Goal: Task Accomplishment & Management: Manage account settings

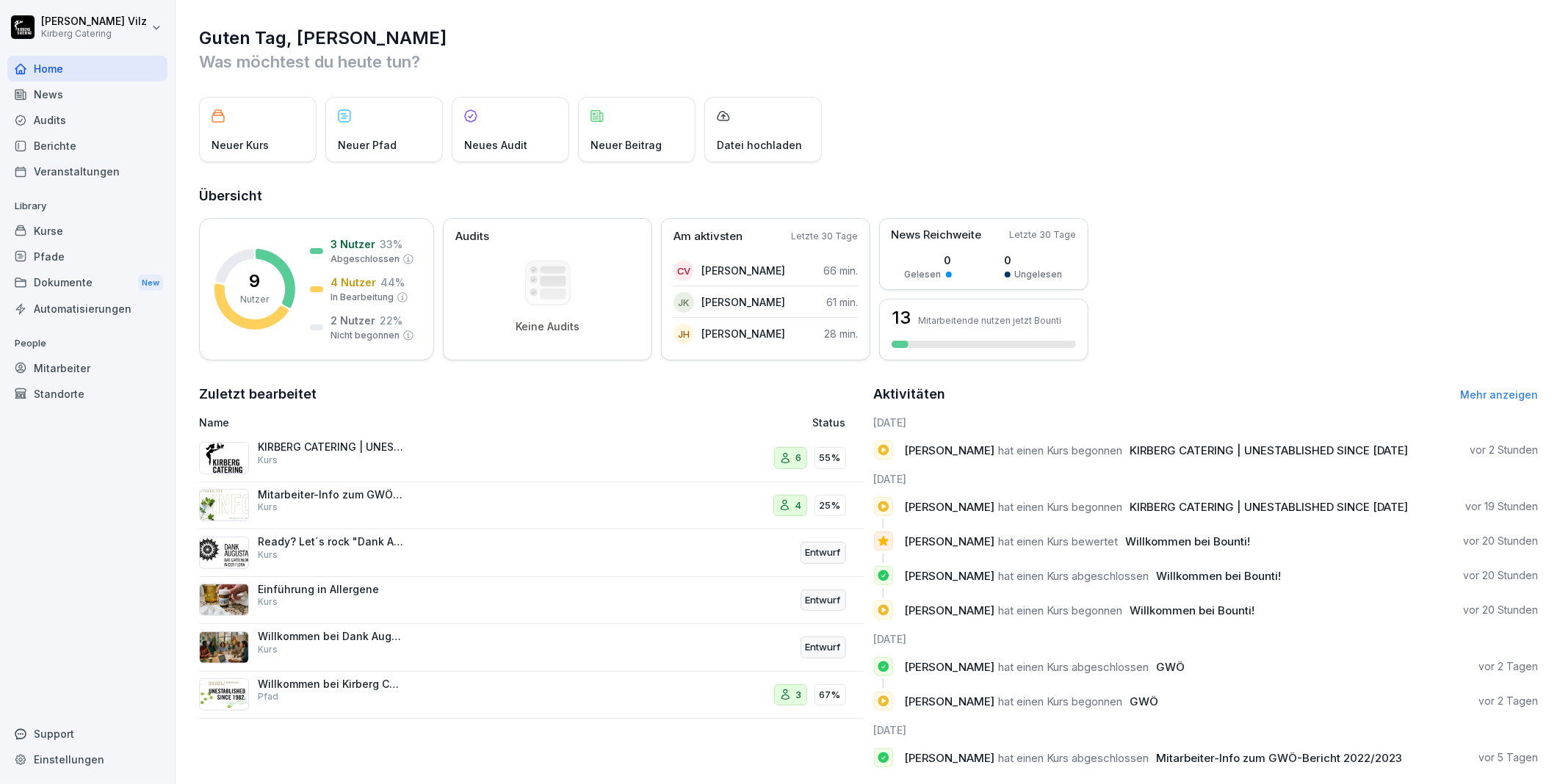
click at [66, 226] on div "Kurse" at bounding box center [87, 230] width 160 height 25
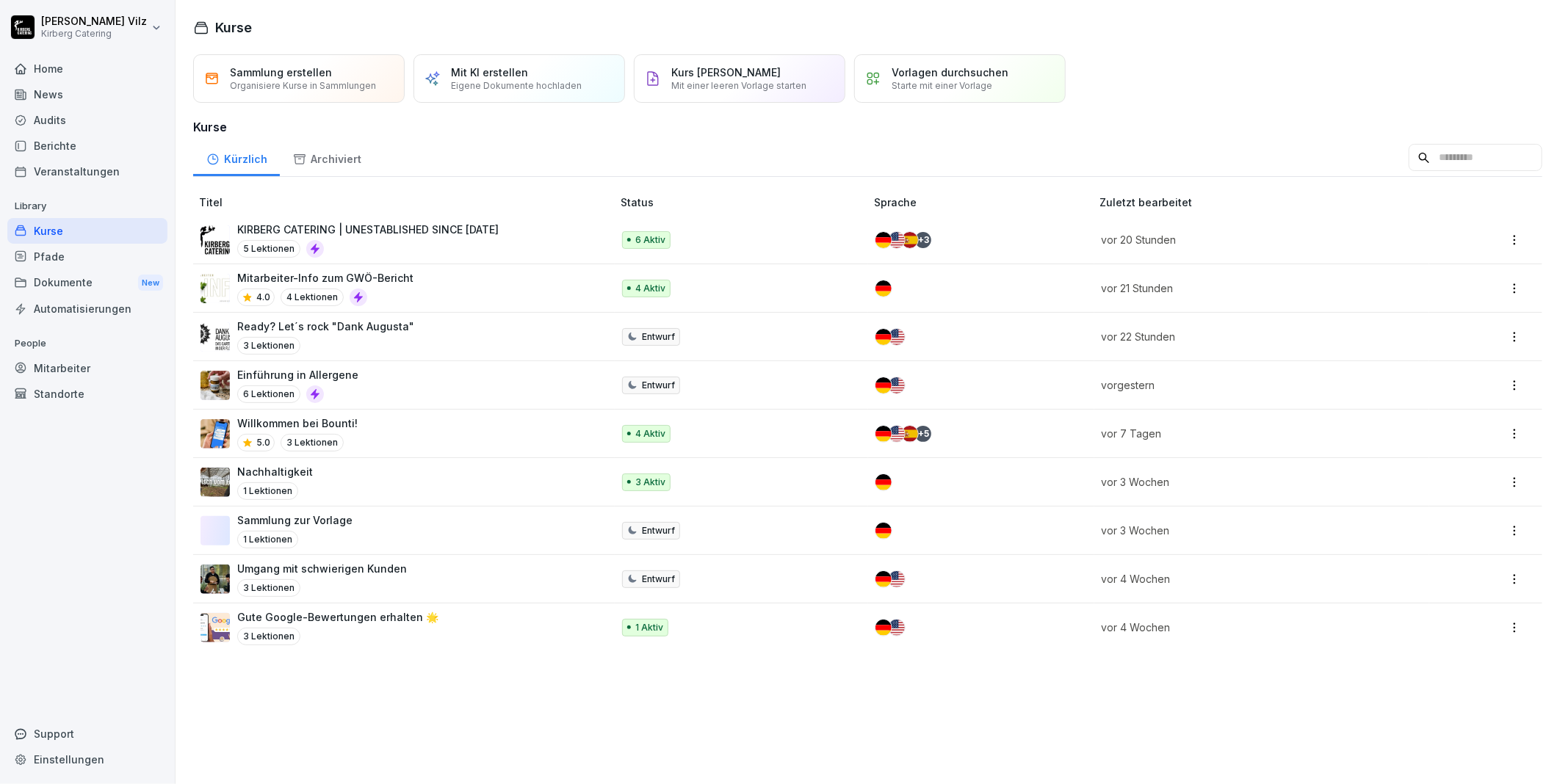
click at [428, 232] on p "KIRBERG CATERING | UNESTABLISHED SINCE [DATE]" at bounding box center [367, 230] width 261 height 16
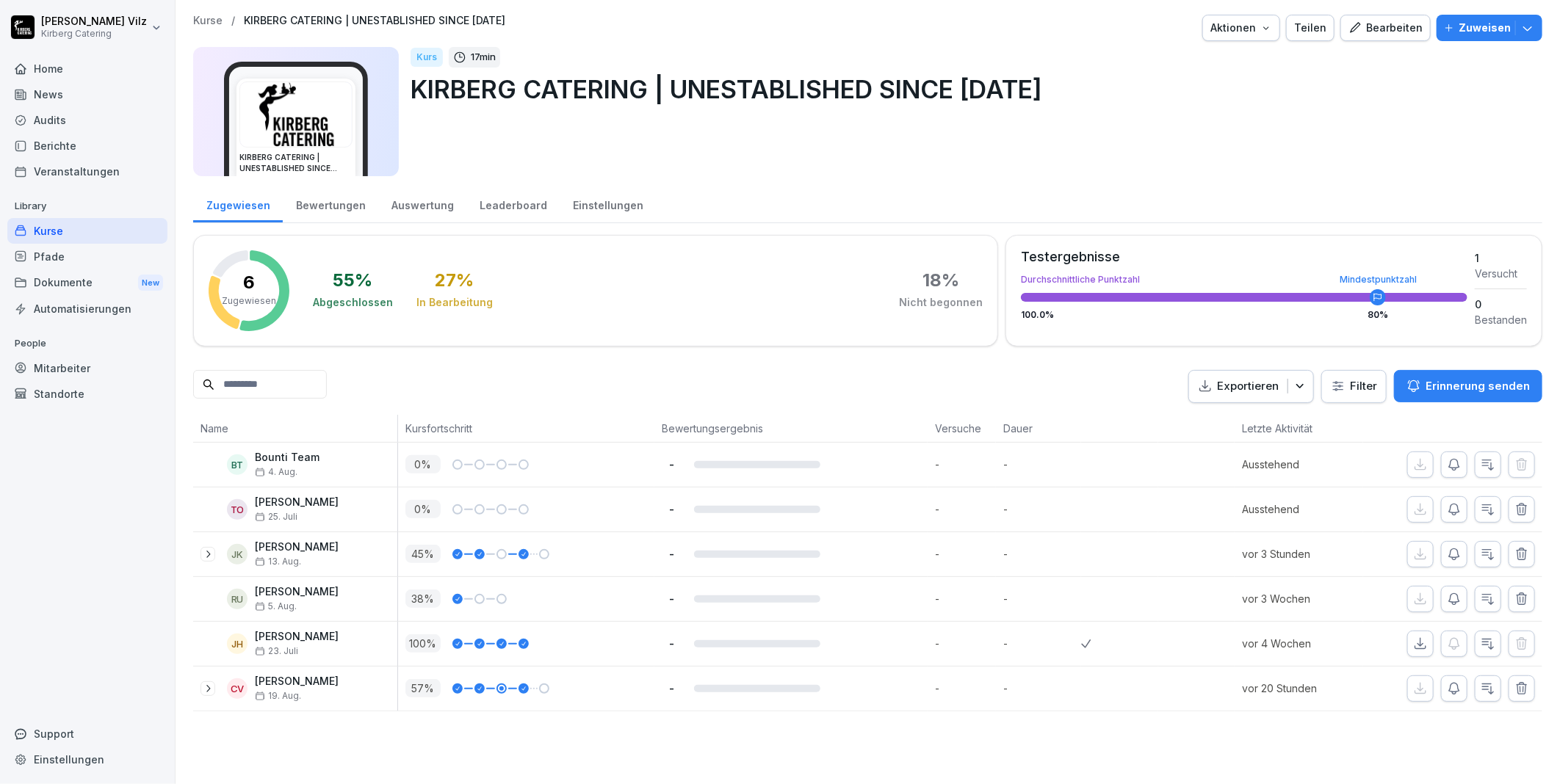
click at [204, 556] on icon at bounding box center [207, 553] width 11 height 11
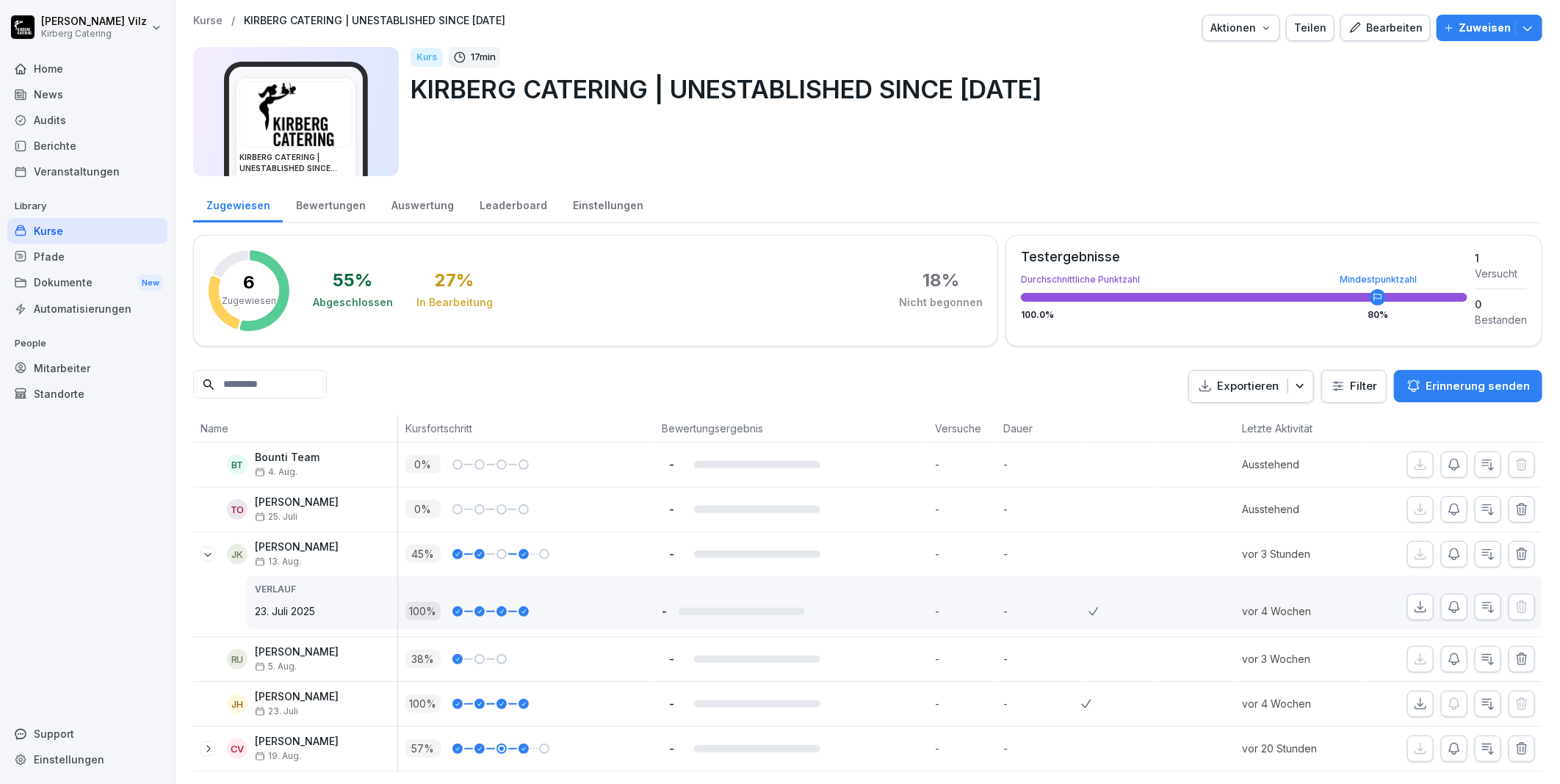
click at [204, 556] on icon at bounding box center [207, 553] width 11 height 11
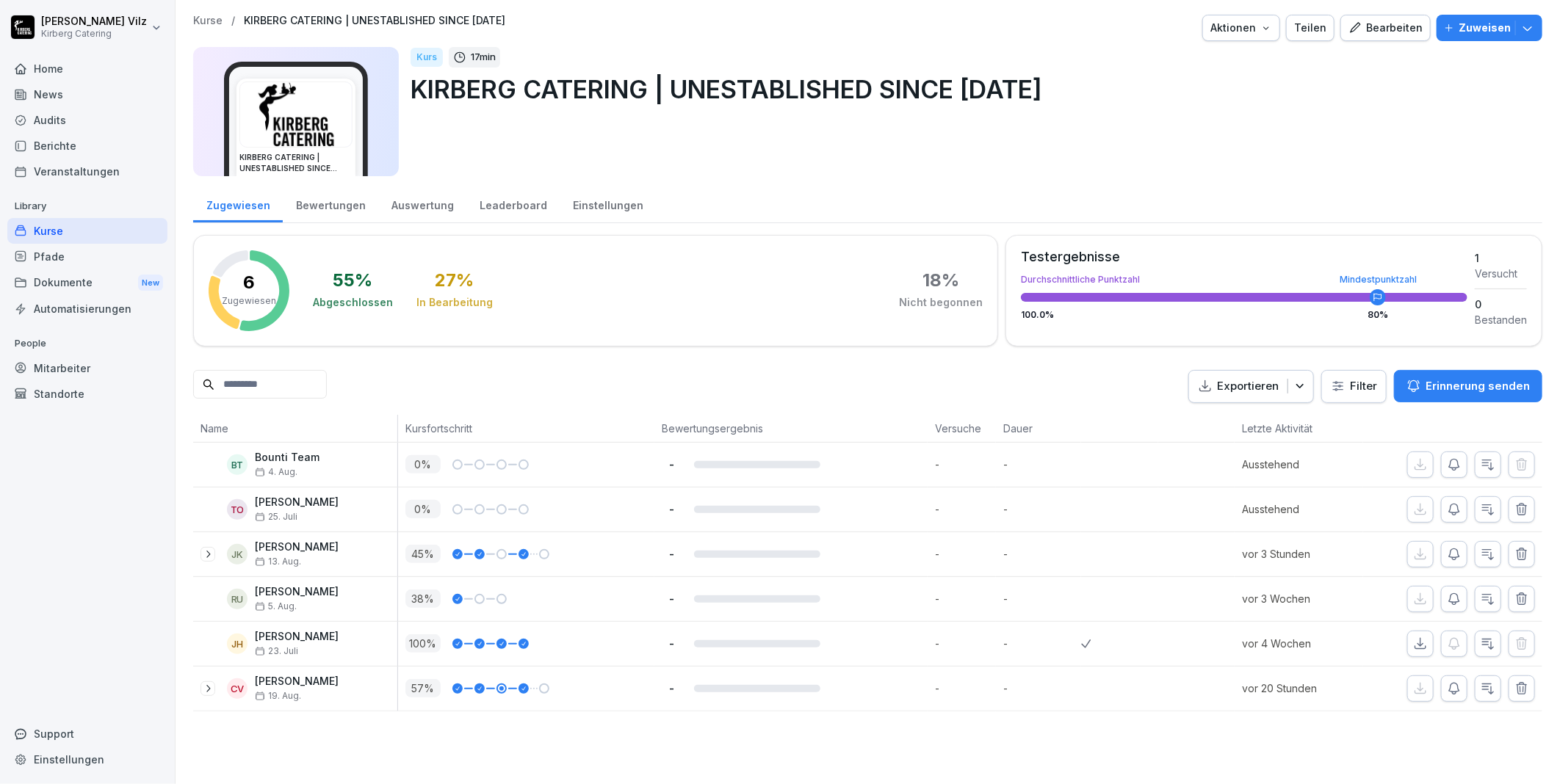
click at [1384, 31] on div "Bearbeiten" at bounding box center [1385, 28] width 74 height 16
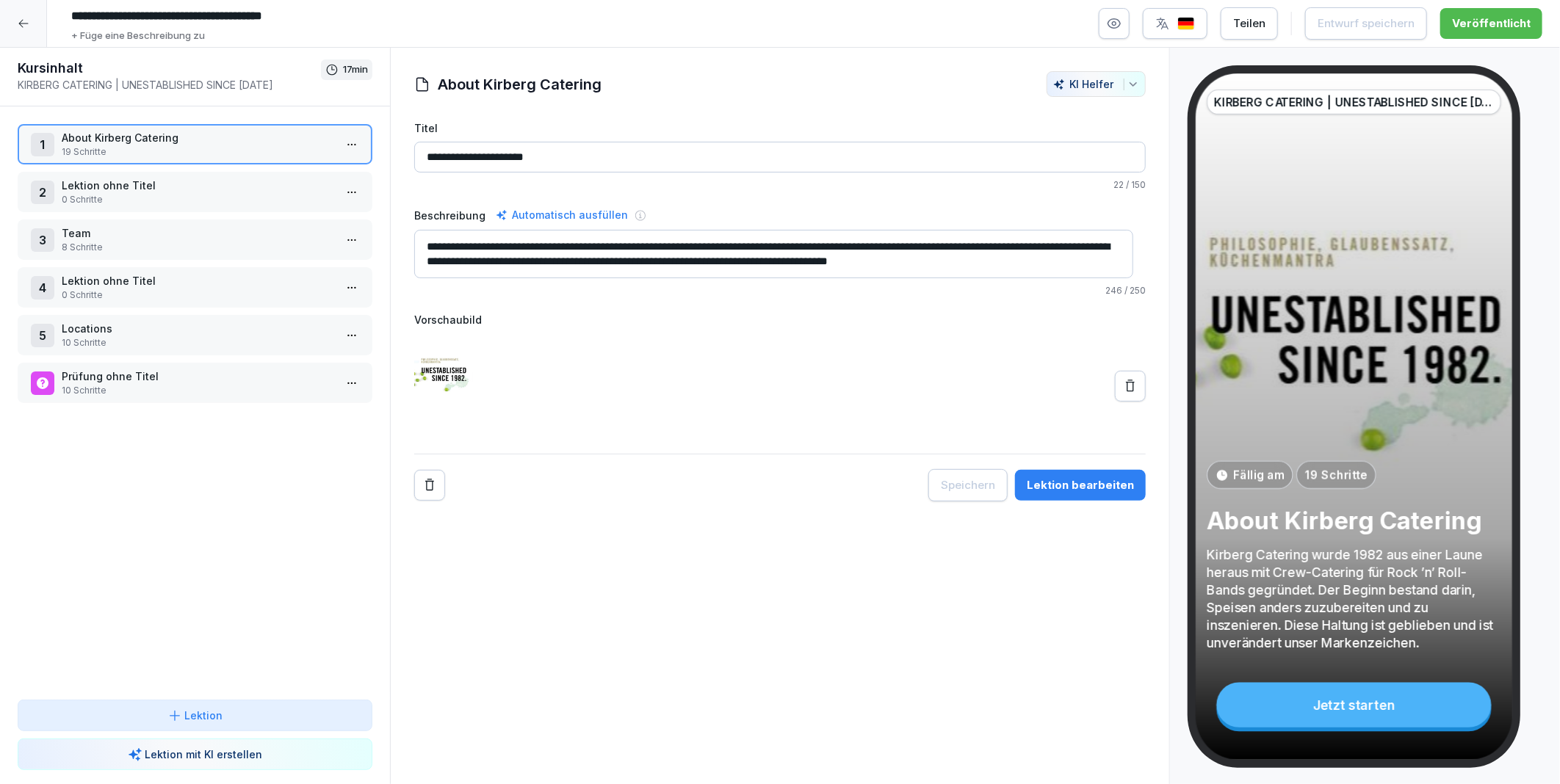
click at [336, 142] on html "**********" at bounding box center [780, 392] width 1560 height 784
click at [294, 172] on div "Schritte bearbeiten" at bounding box center [285, 173] width 112 height 16
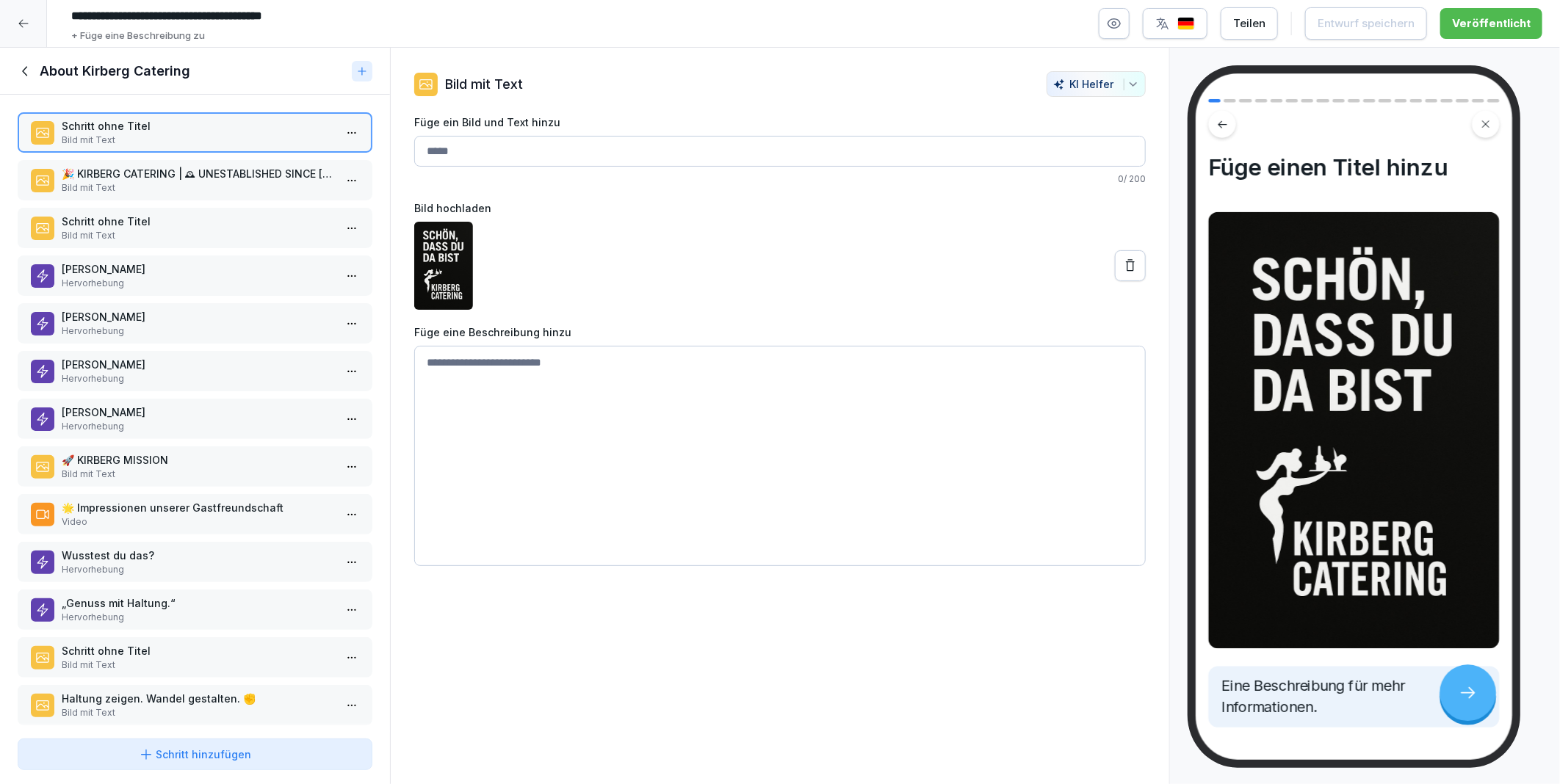
click at [162, 177] on p "🎉 KIRBERG CATERING | 🕰 UNESTABLISHED SINCE 1982" at bounding box center [198, 174] width 273 height 16
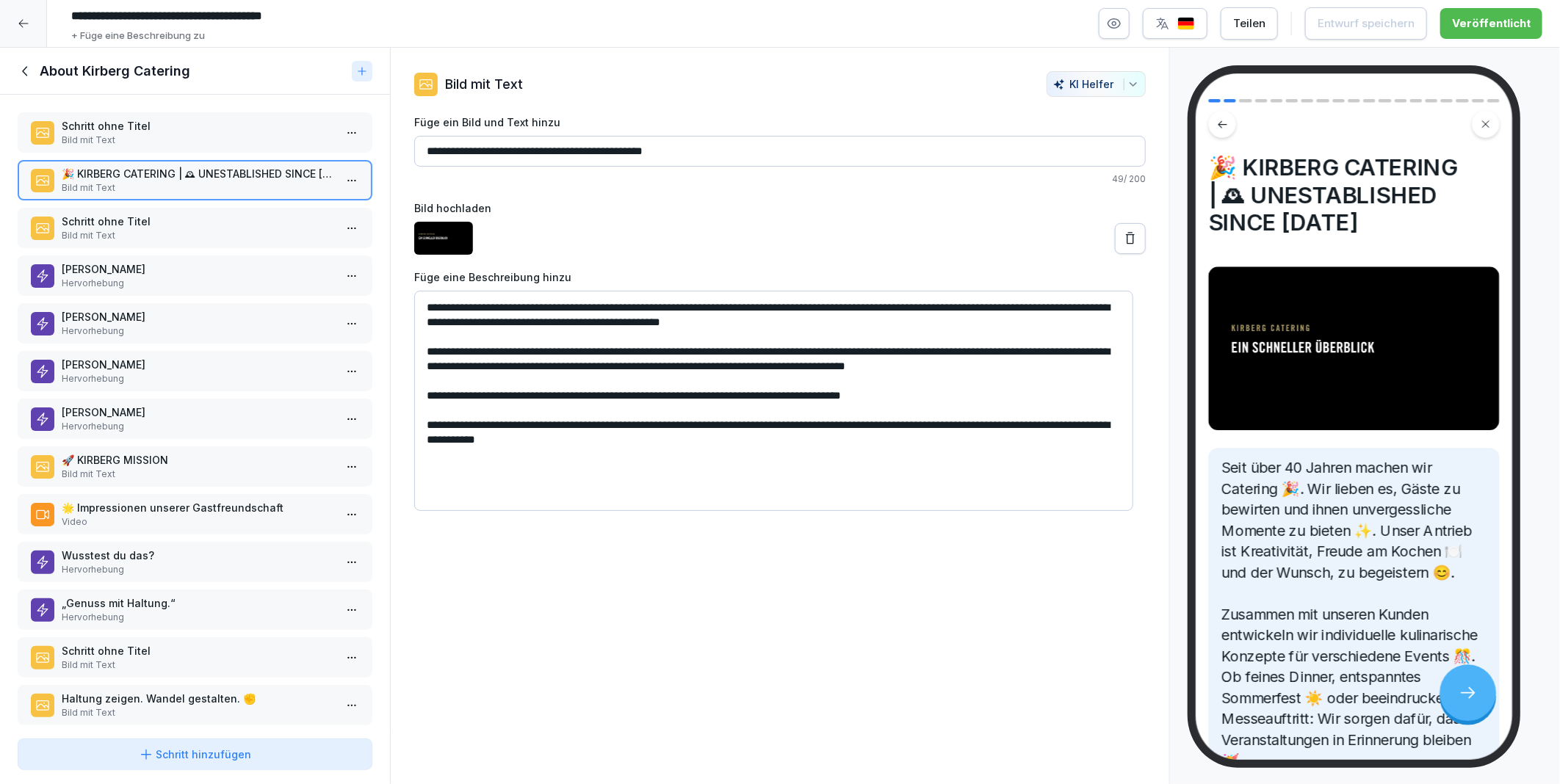
click at [169, 277] on p "Hervorhebung" at bounding box center [198, 283] width 273 height 13
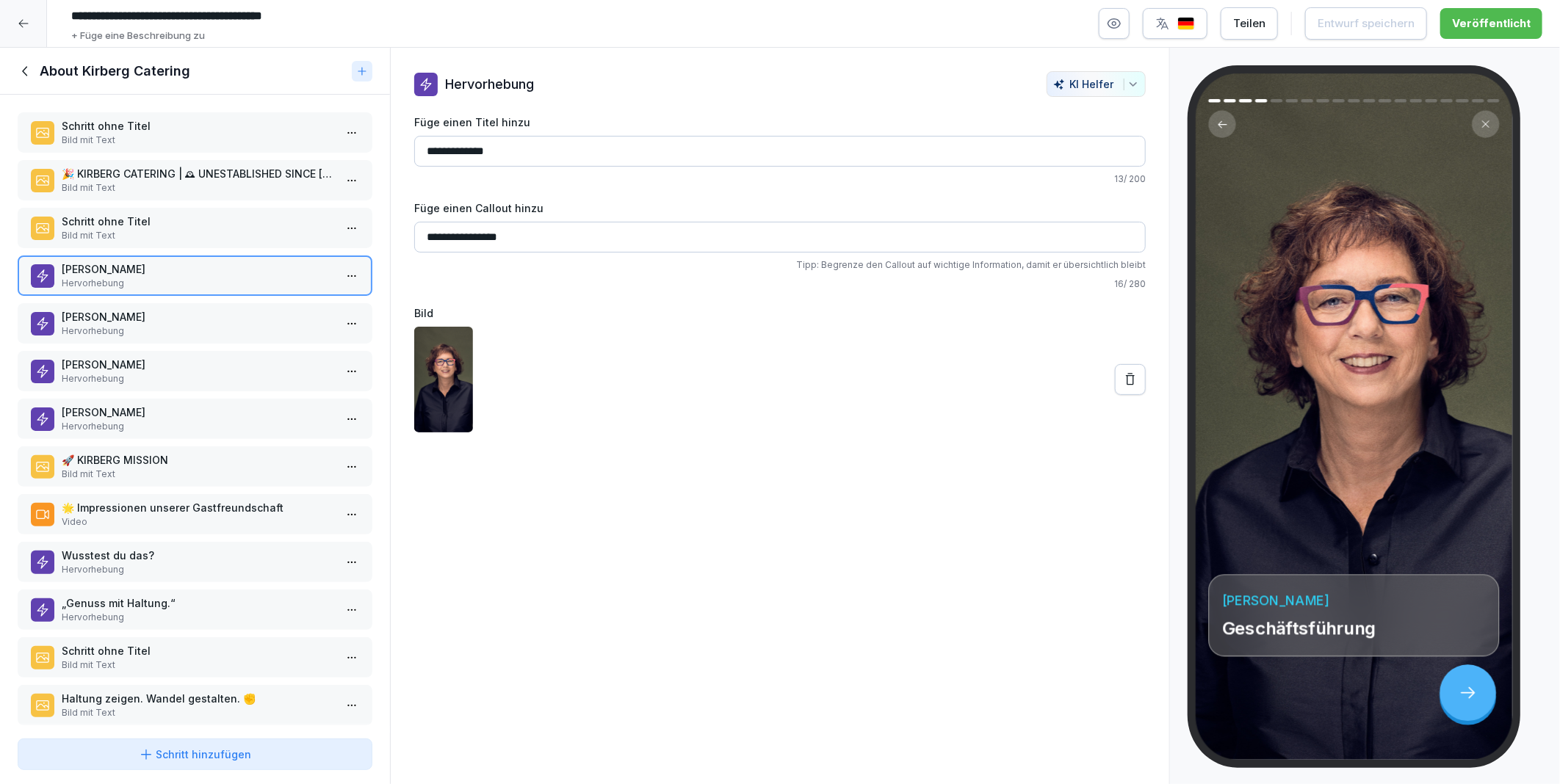
click at [152, 452] on p "🚀 KIRBERG MISSION" at bounding box center [198, 460] width 273 height 16
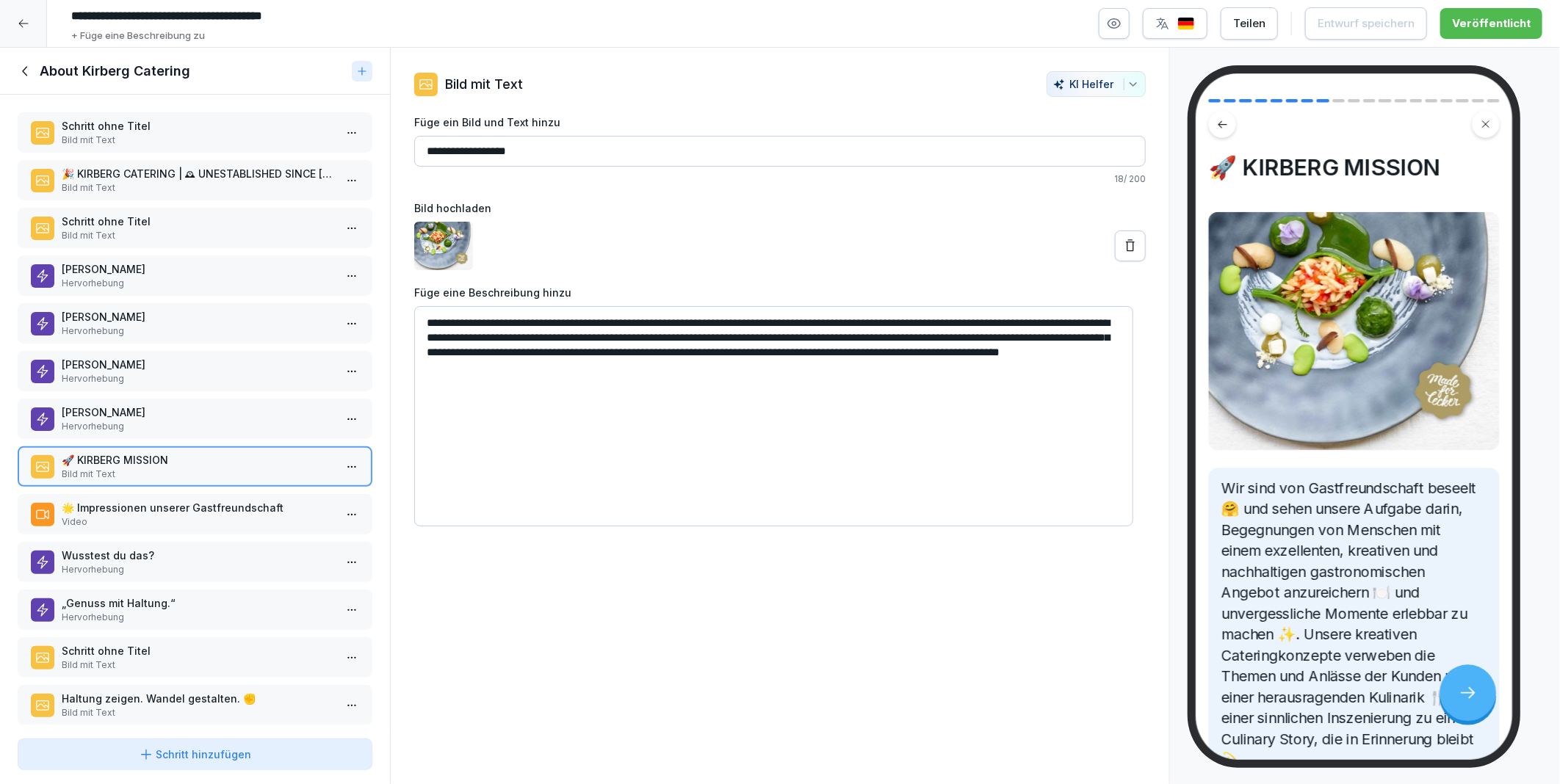
click at [157, 216] on p "Schritt ohne Titel" at bounding box center [198, 221] width 273 height 16
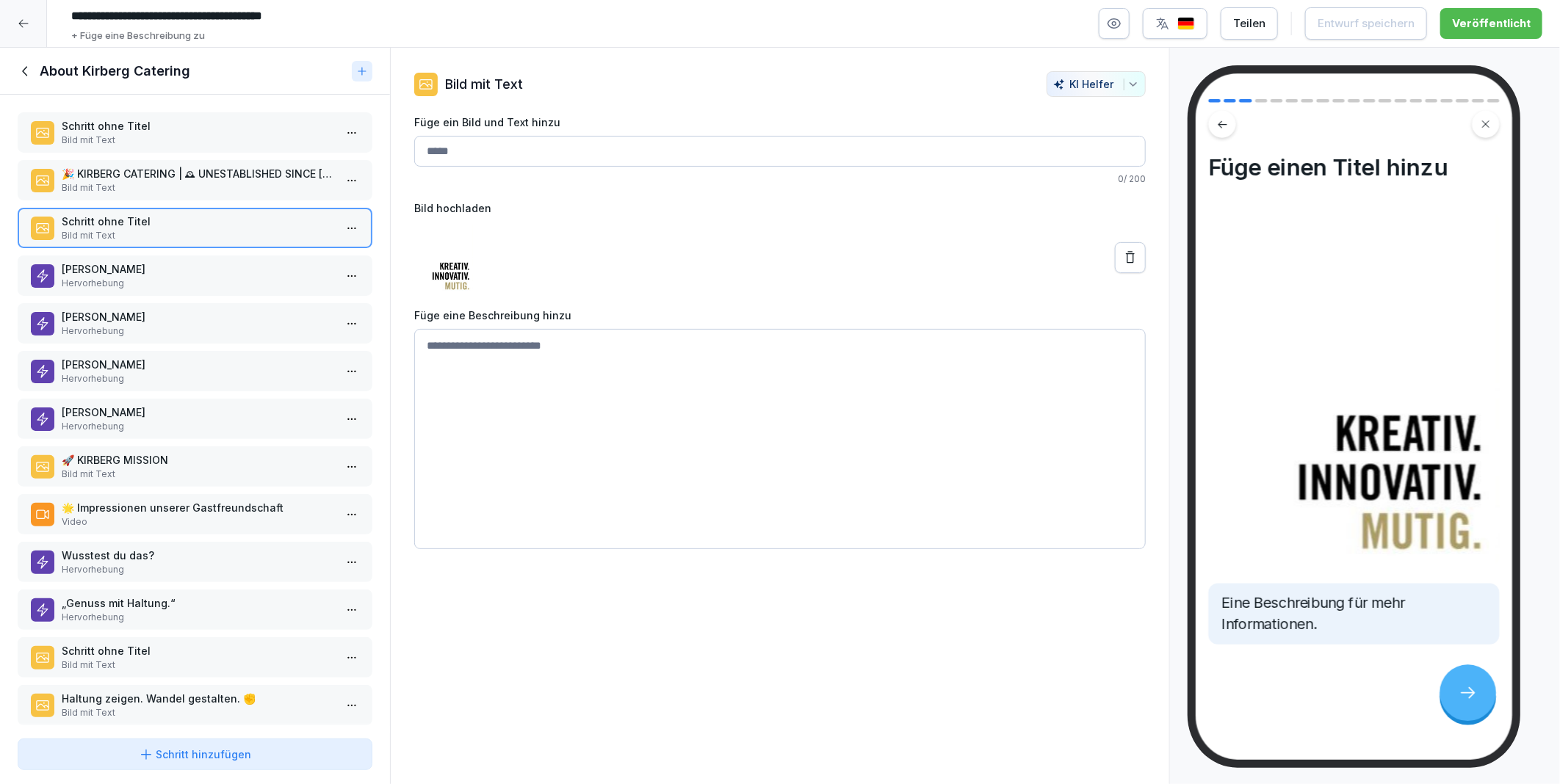
click at [171, 130] on p "Schritt ohne Titel" at bounding box center [198, 126] width 273 height 16
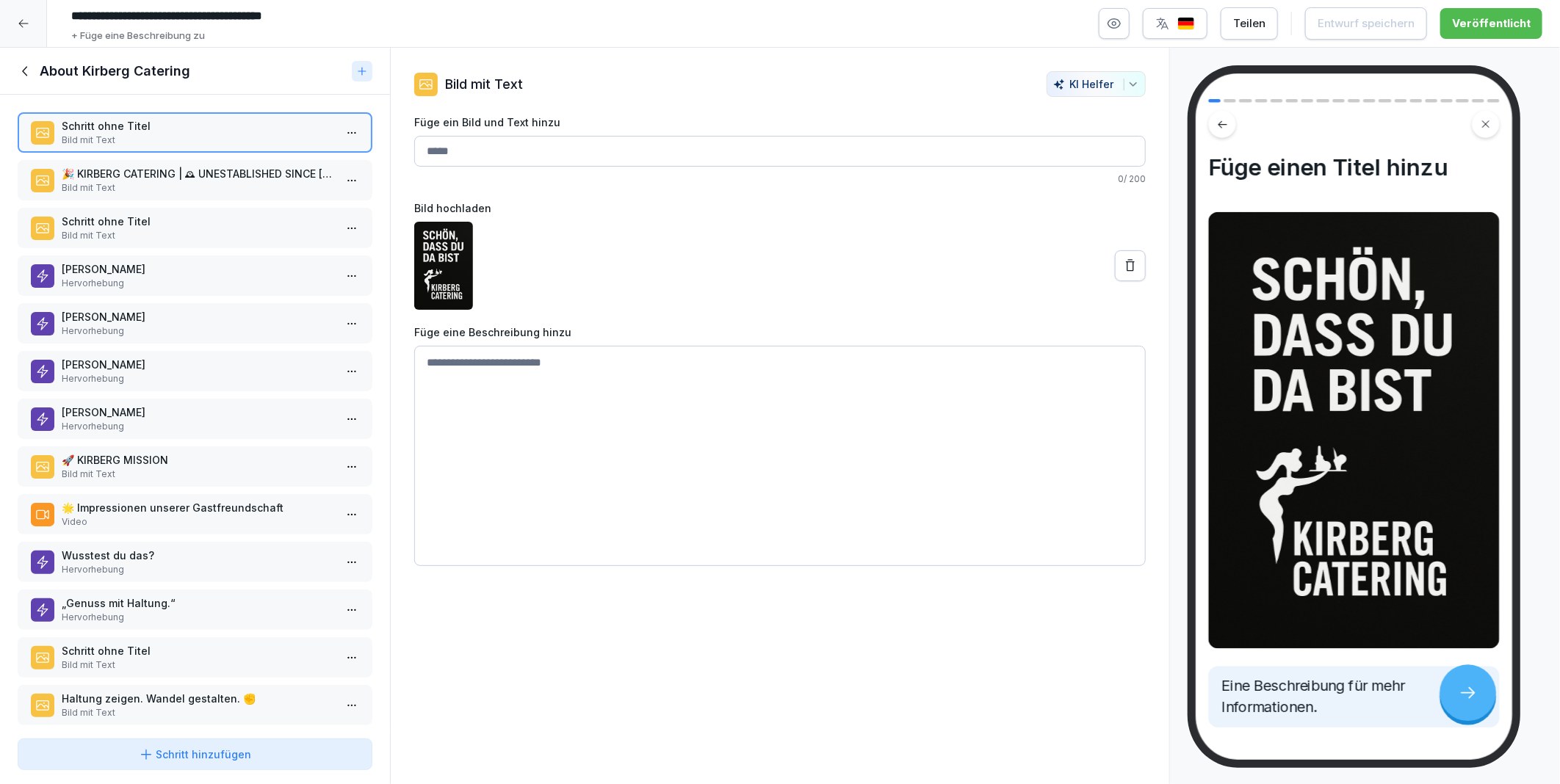
click at [175, 233] on p "Bild mit Text" at bounding box center [198, 235] width 273 height 13
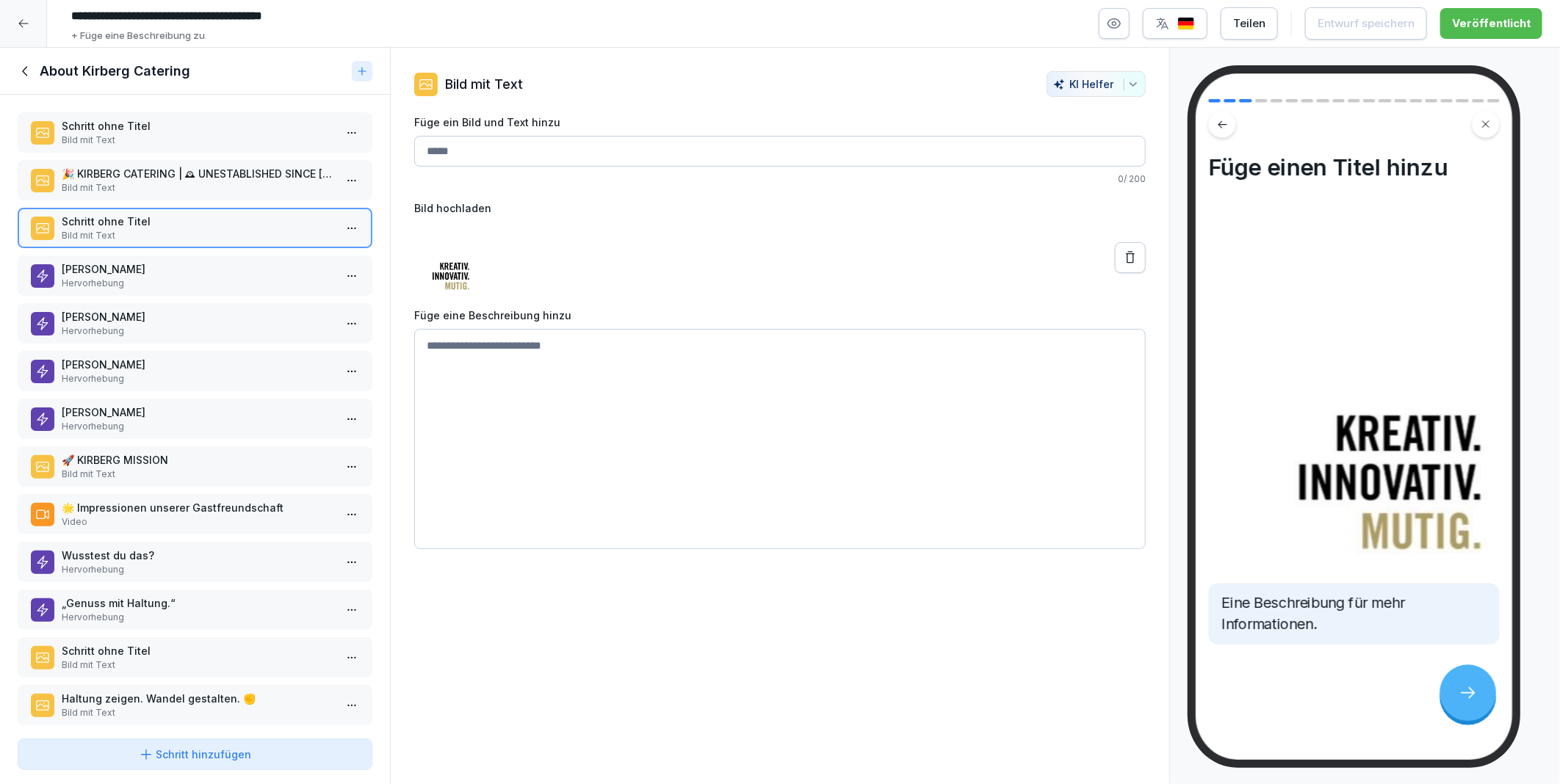
click at [149, 452] on p "🚀 KIRBERG MISSION" at bounding box center [198, 460] width 273 height 16
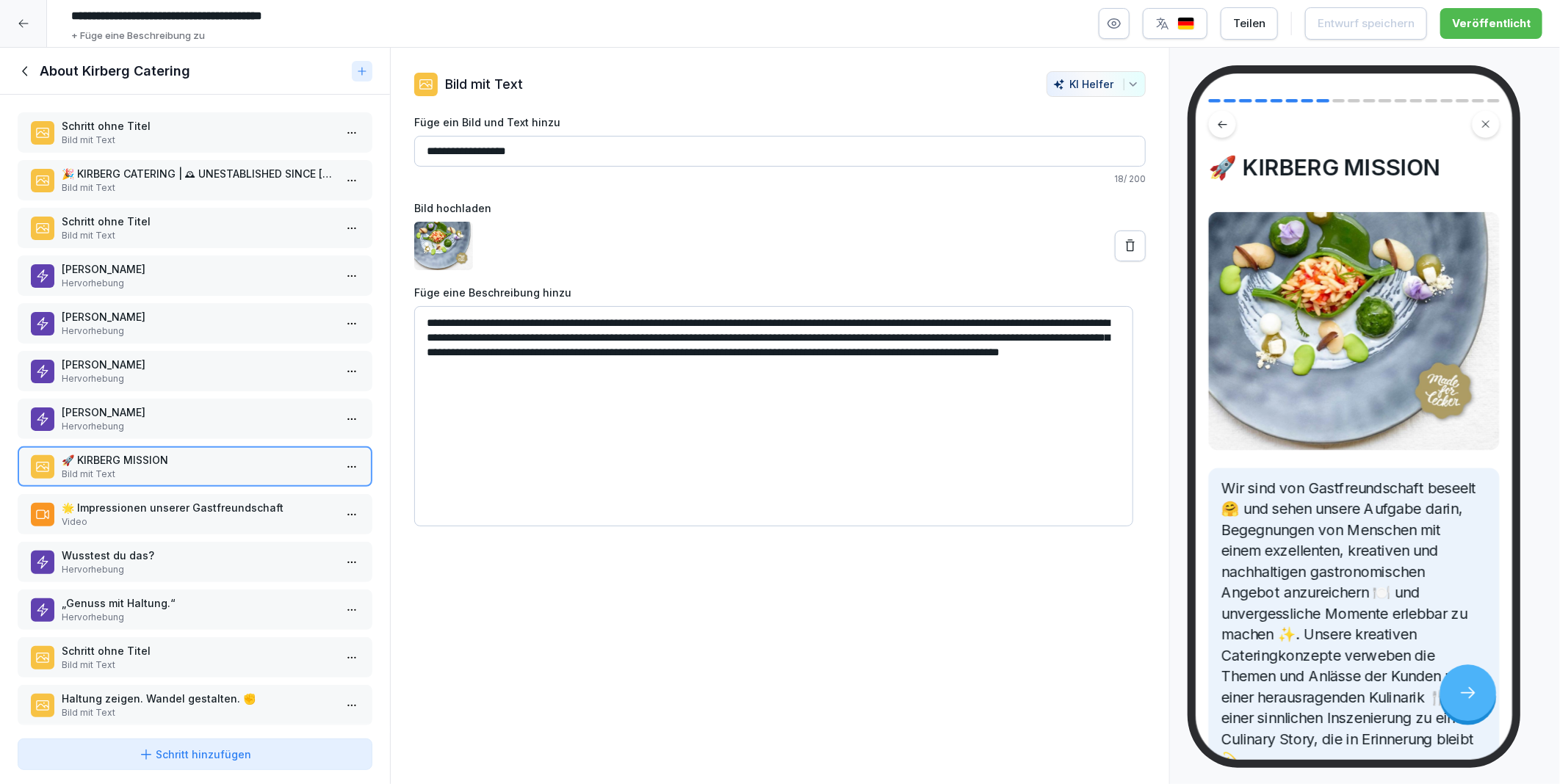
click at [145, 500] on p "🌟 Impressionen unserer Gastfreundschaft" at bounding box center [198, 508] width 273 height 16
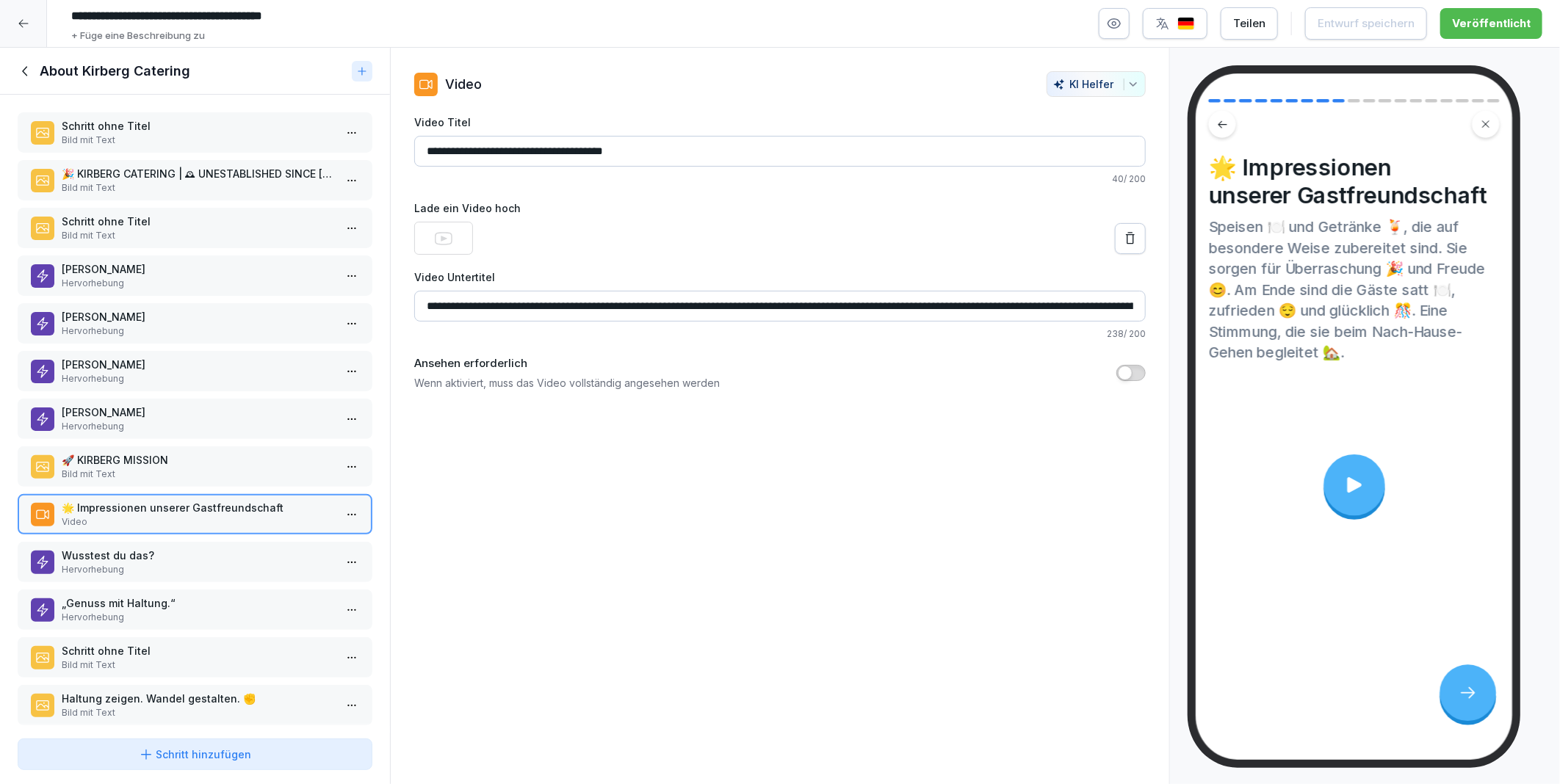
click at [442, 152] on input "**********" at bounding box center [780, 150] width 731 height 31
click at [445, 149] on input "**********" at bounding box center [780, 150] width 731 height 31
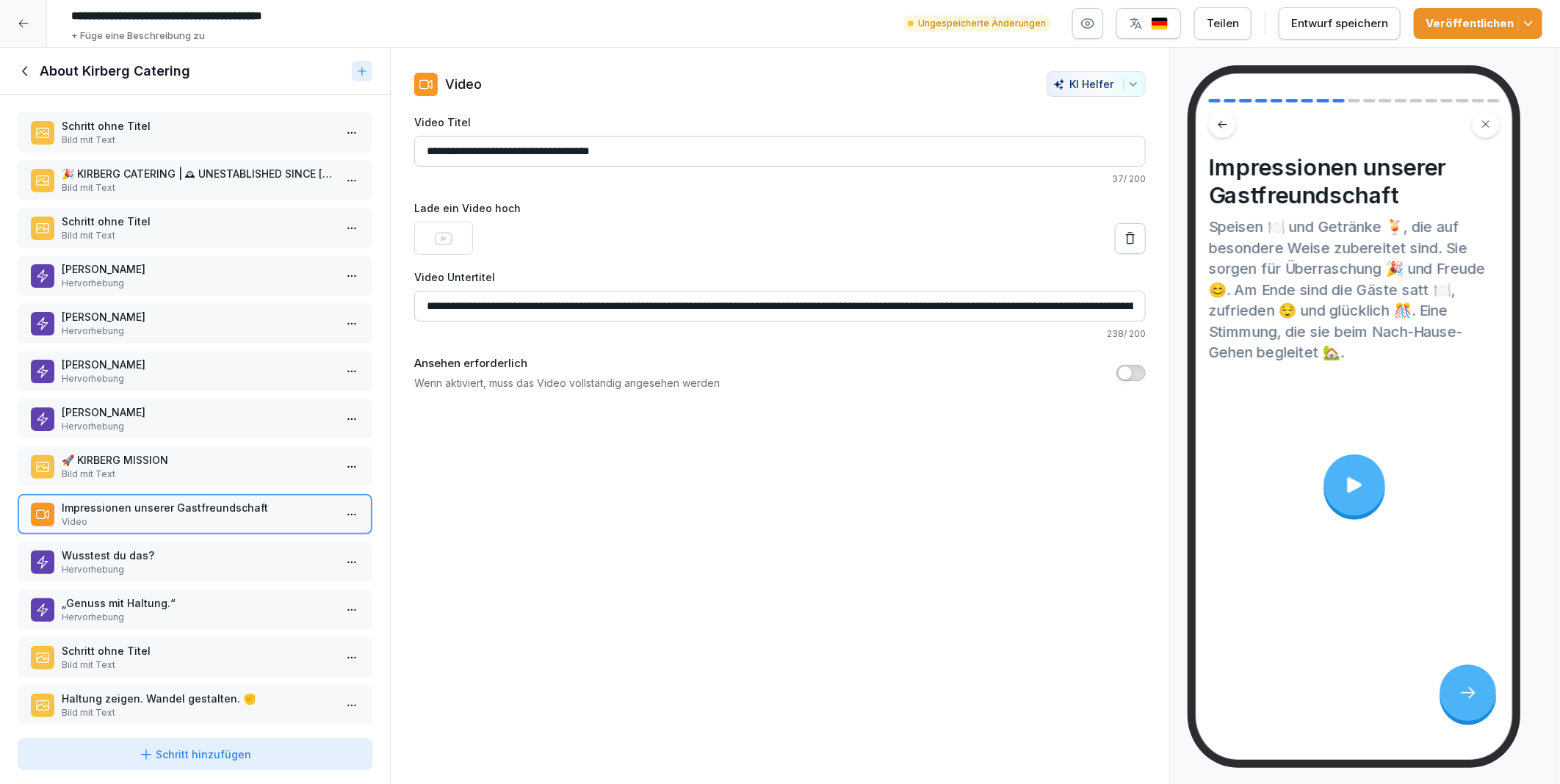
type input "**********"
click at [157, 643] on p "Schritt ohne Titel" at bounding box center [198, 651] width 273 height 16
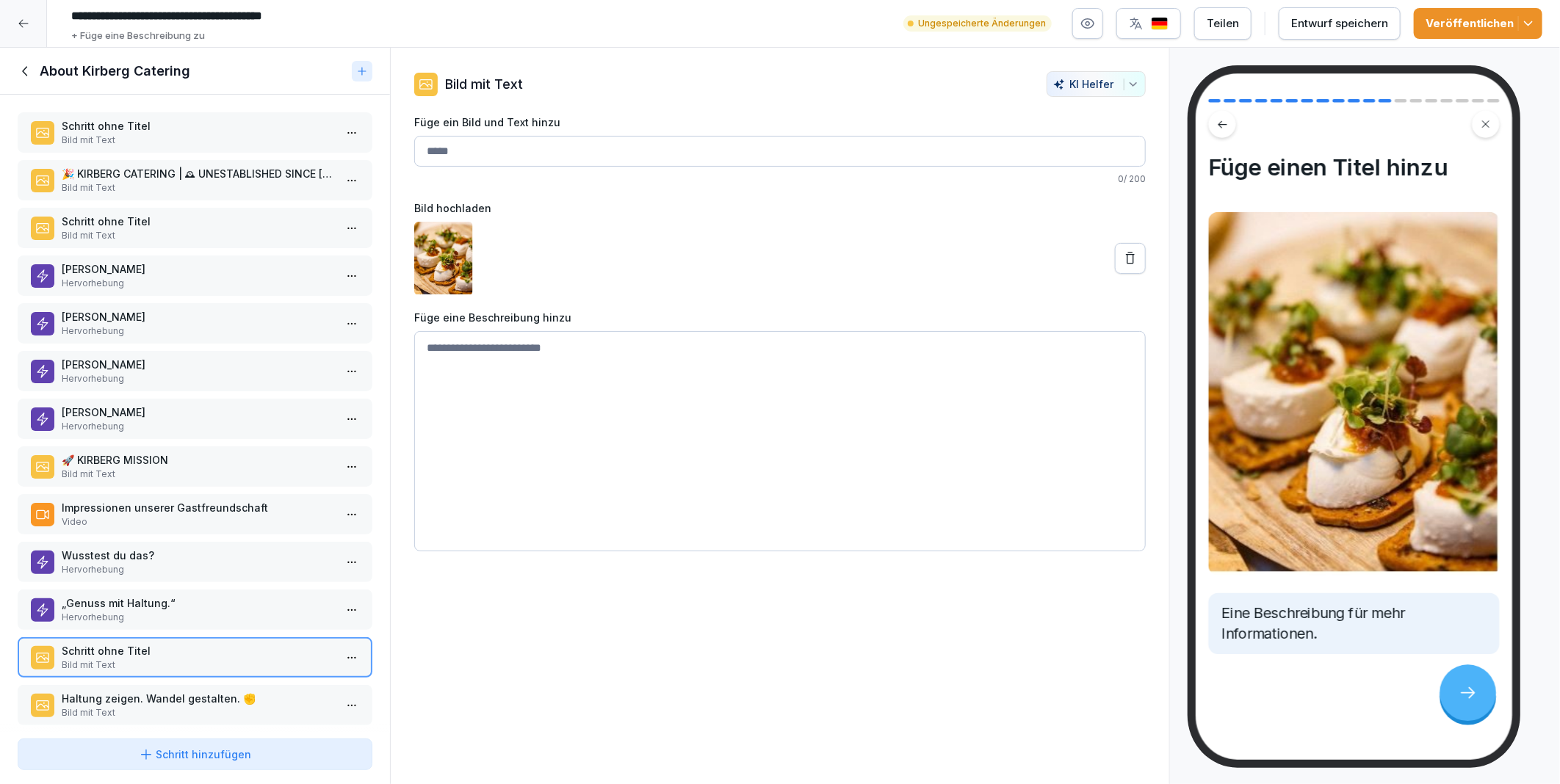
click at [178, 547] on p "Wusstest du das?" at bounding box center [198, 555] width 273 height 16
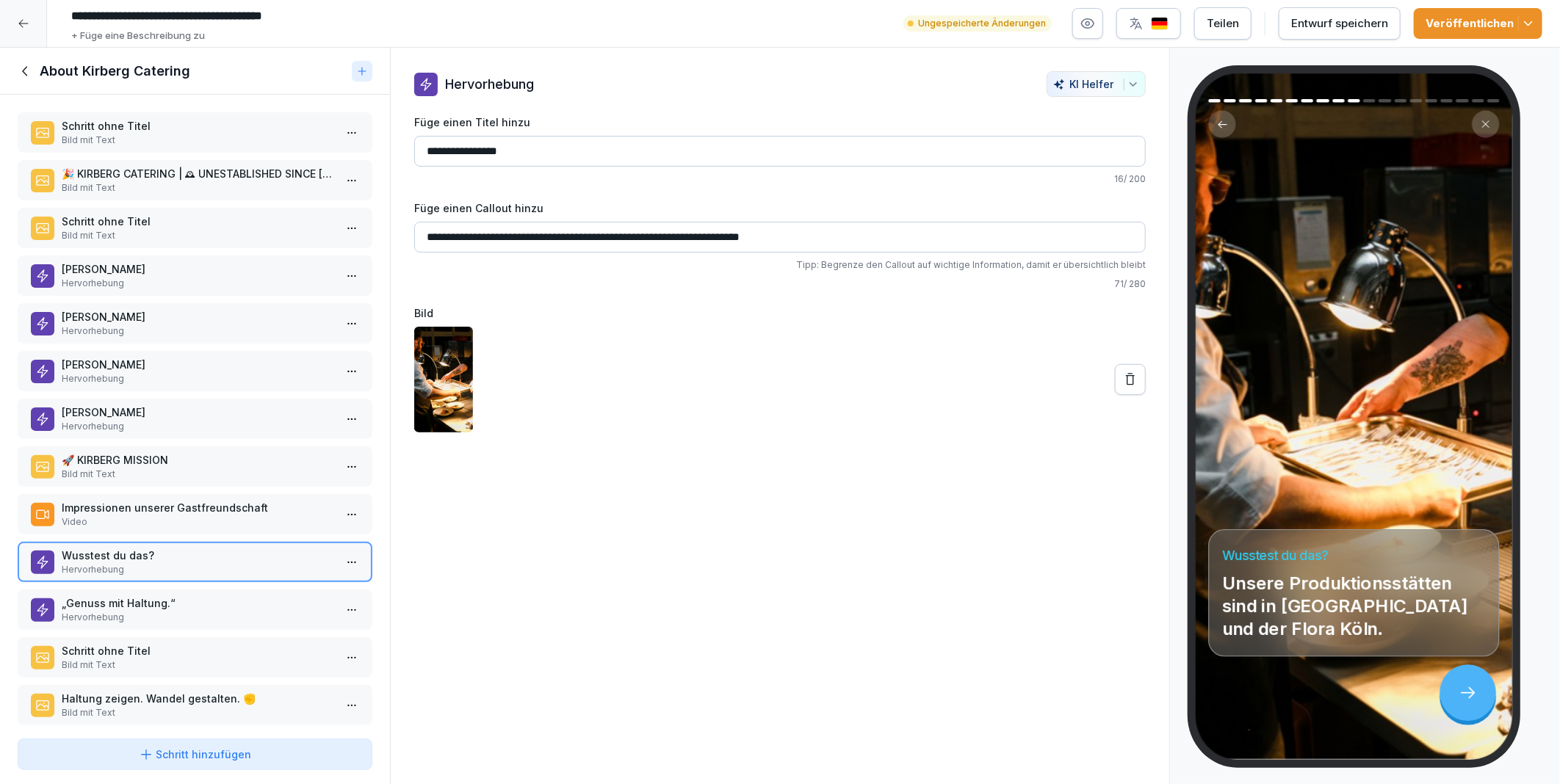
click at [1314, 17] on div "Entwurf speichern" at bounding box center [1339, 24] width 97 height 16
click at [26, 75] on icon at bounding box center [24, 71] width 5 height 10
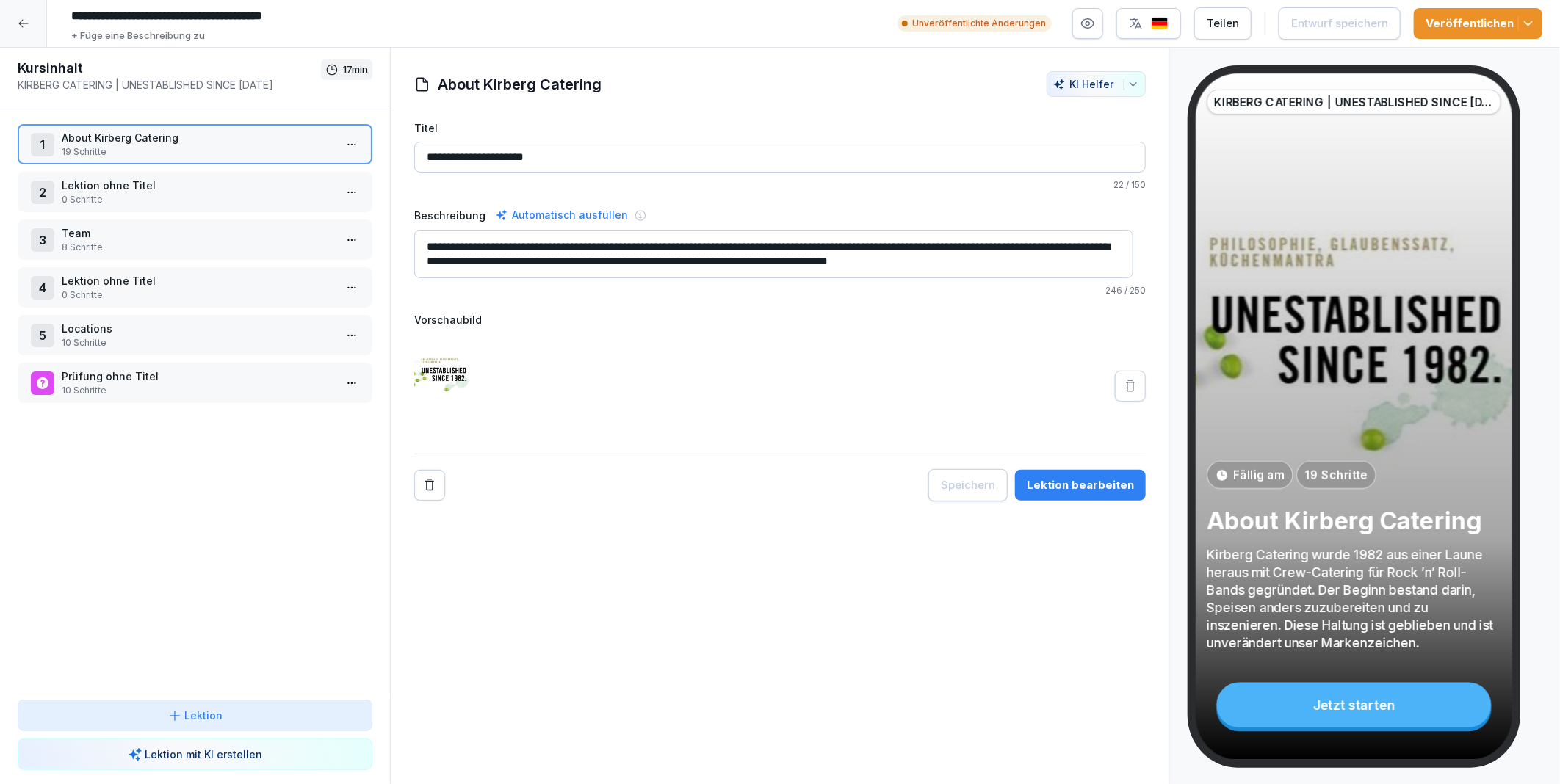
click at [122, 194] on p "0 Schritte" at bounding box center [198, 199] width 273 height 13
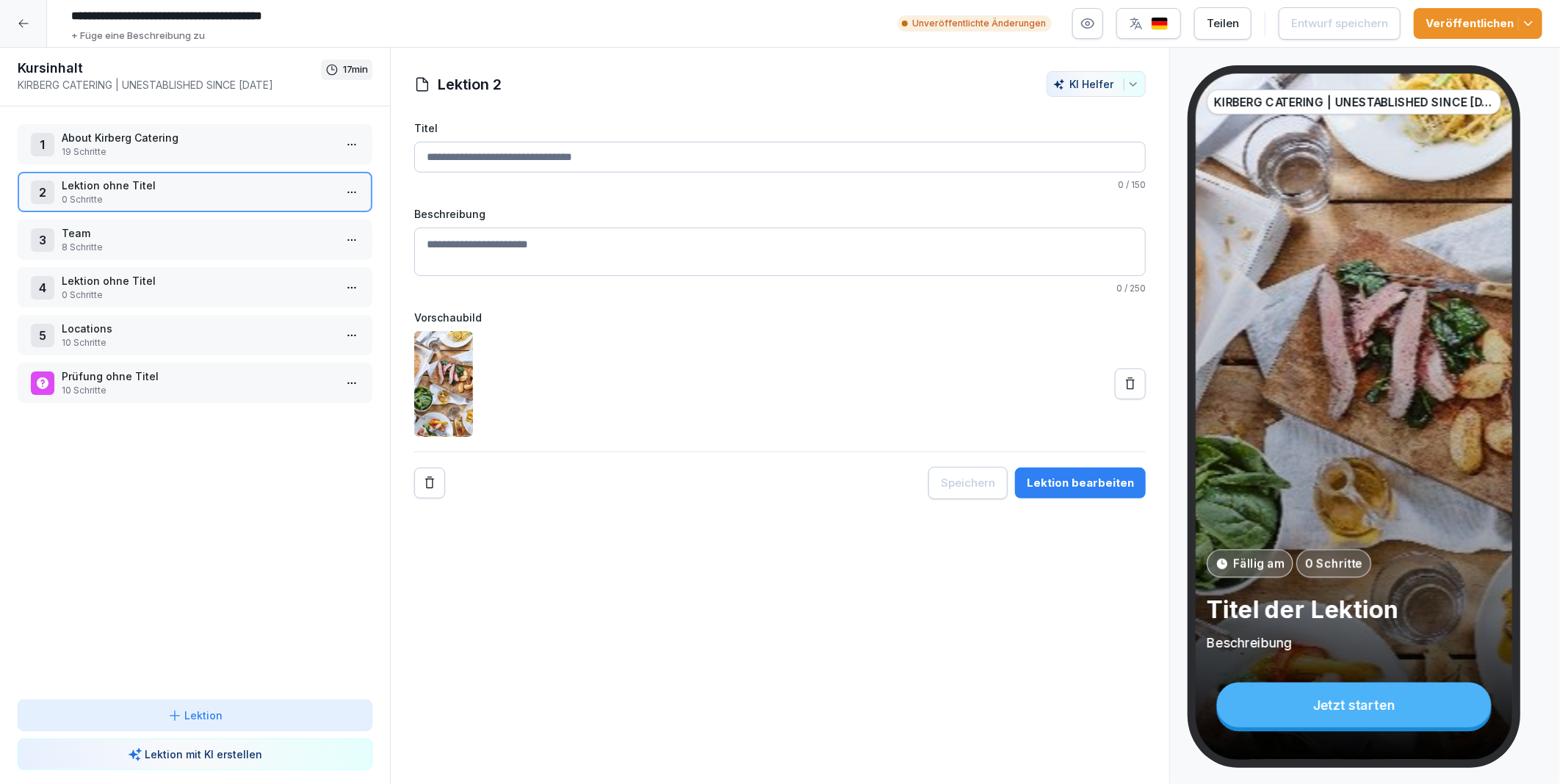
click at [144, 221] on div "3 Team 8 Schritte" at bounding box center [195, 239] width 355 height 40
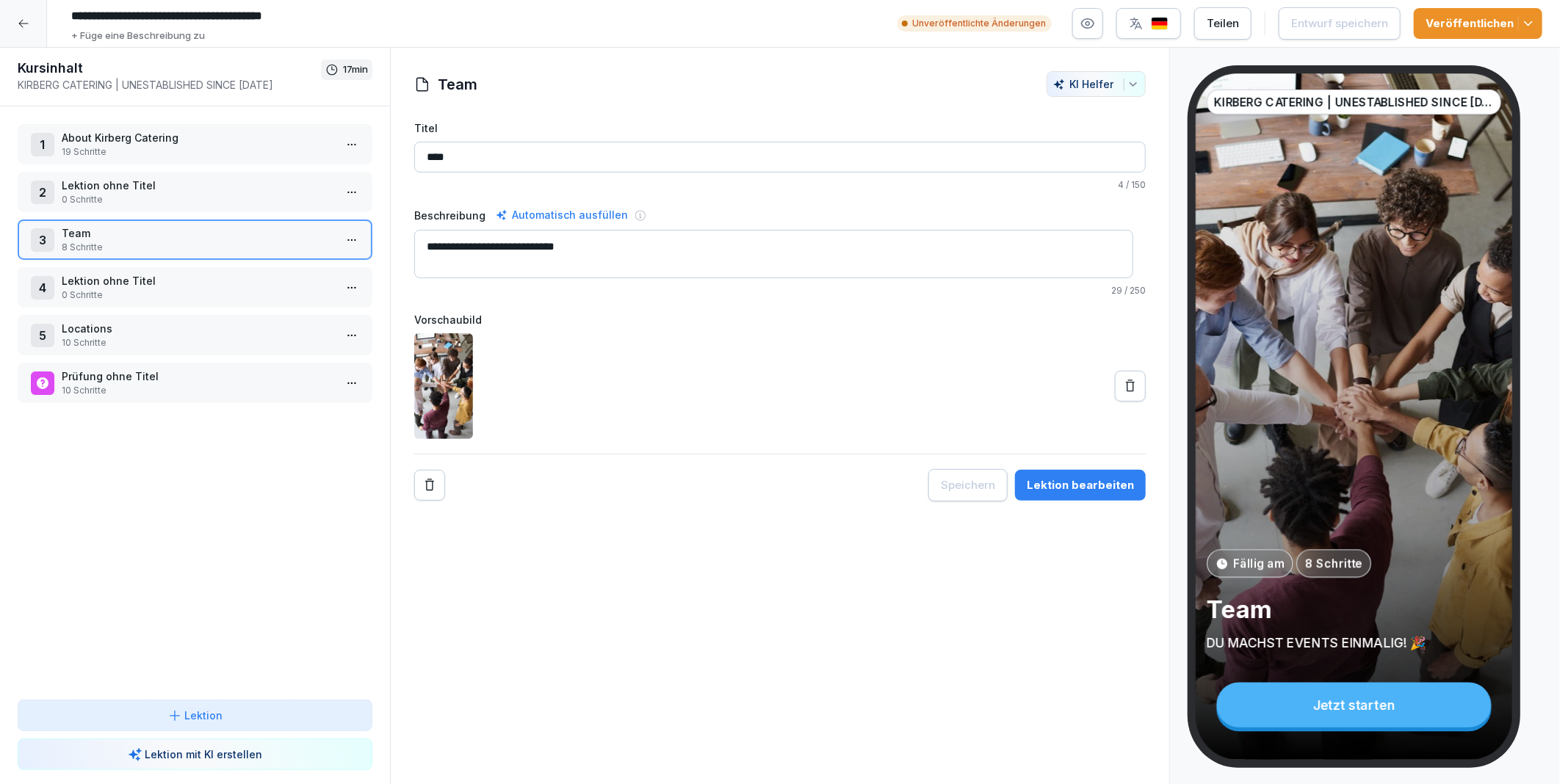
click at [145, 273] on p "Lektion ohne Titel" at bounding box center [198, 281] width 273 height 16
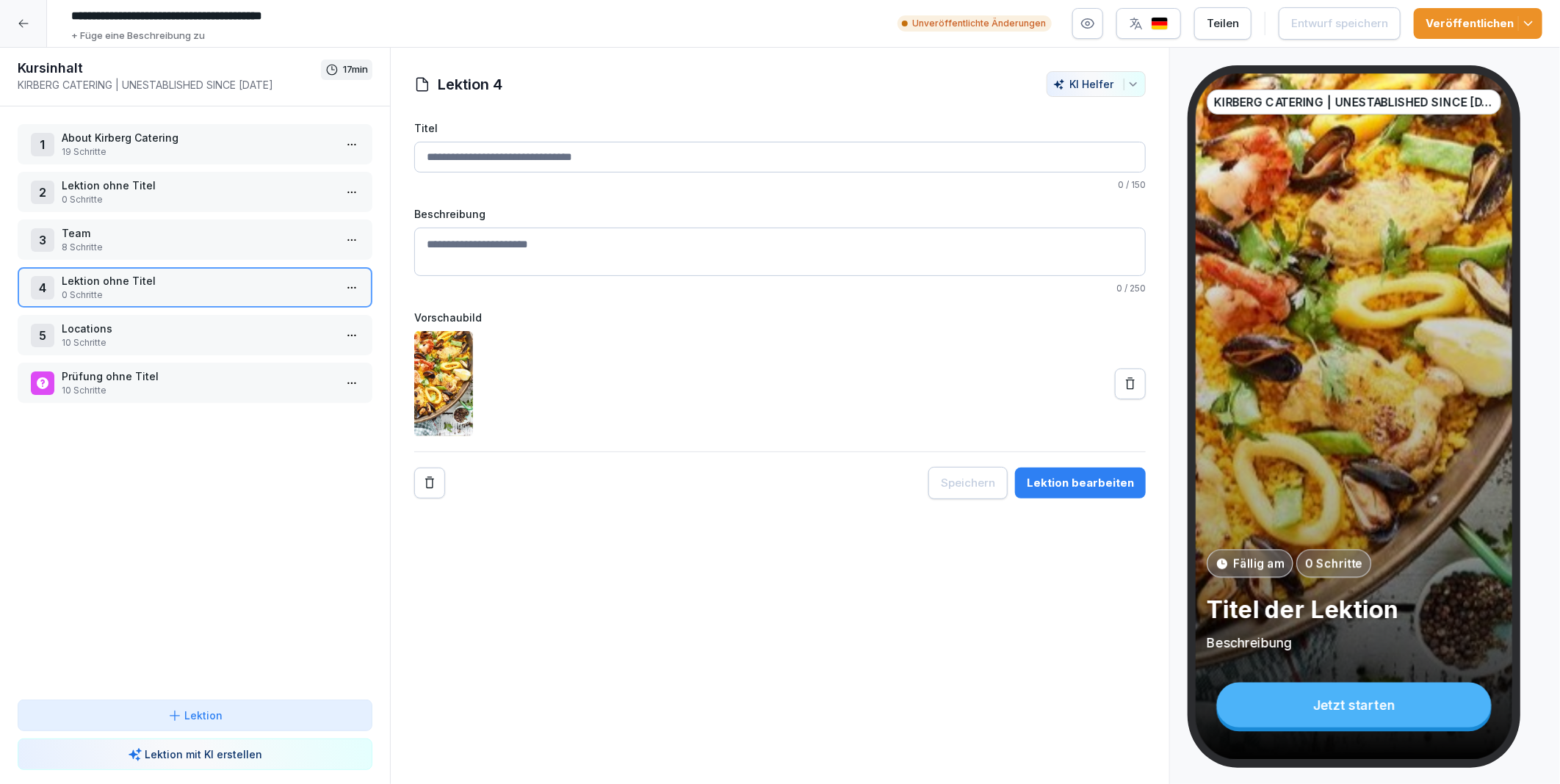
click at [147, 321] on p "Locations" at bounding box center [198, 329] width 273 height 16
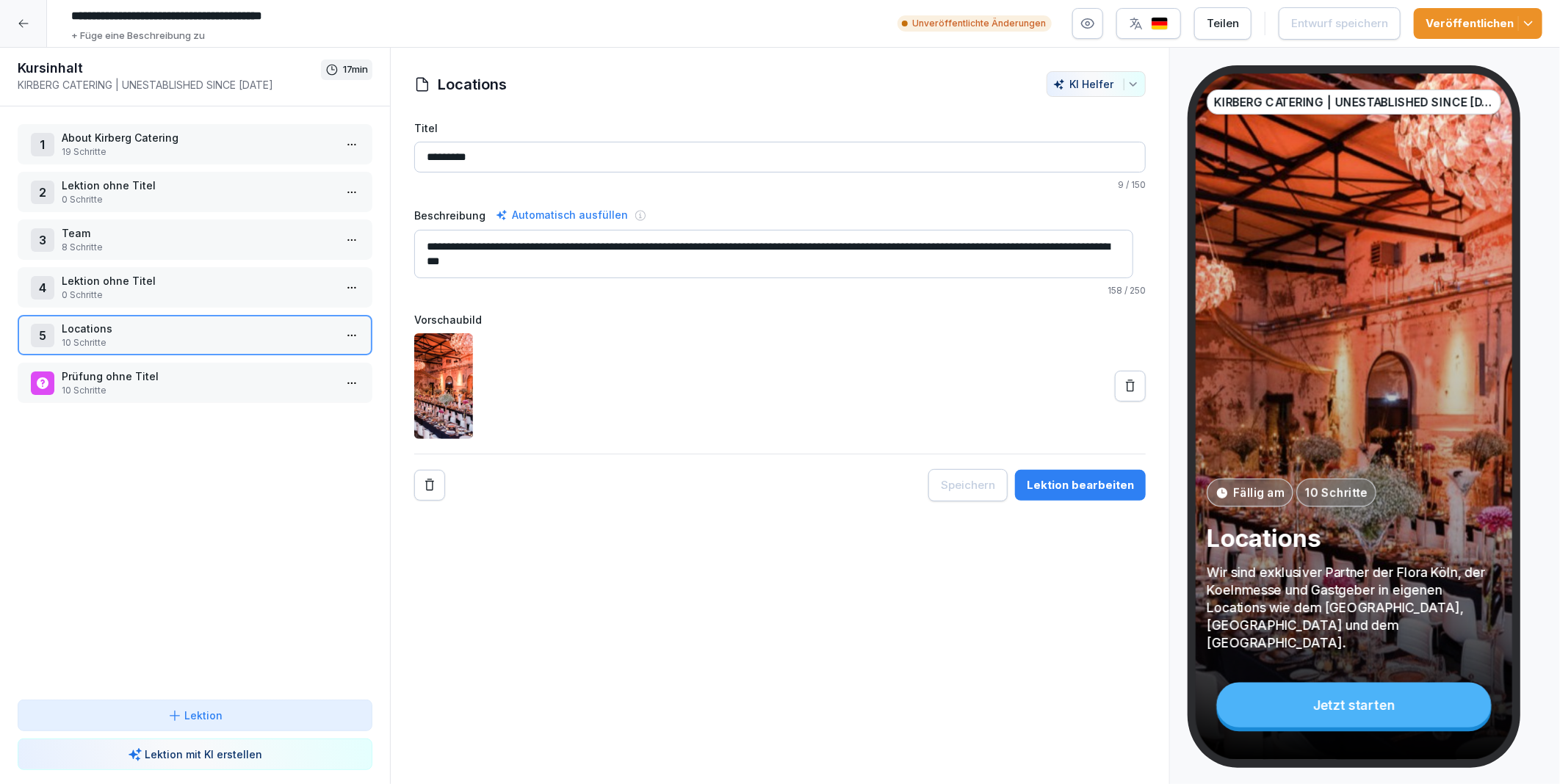
click at [25, 26] on icon at bounding box center [23, 23] width 11 height 11
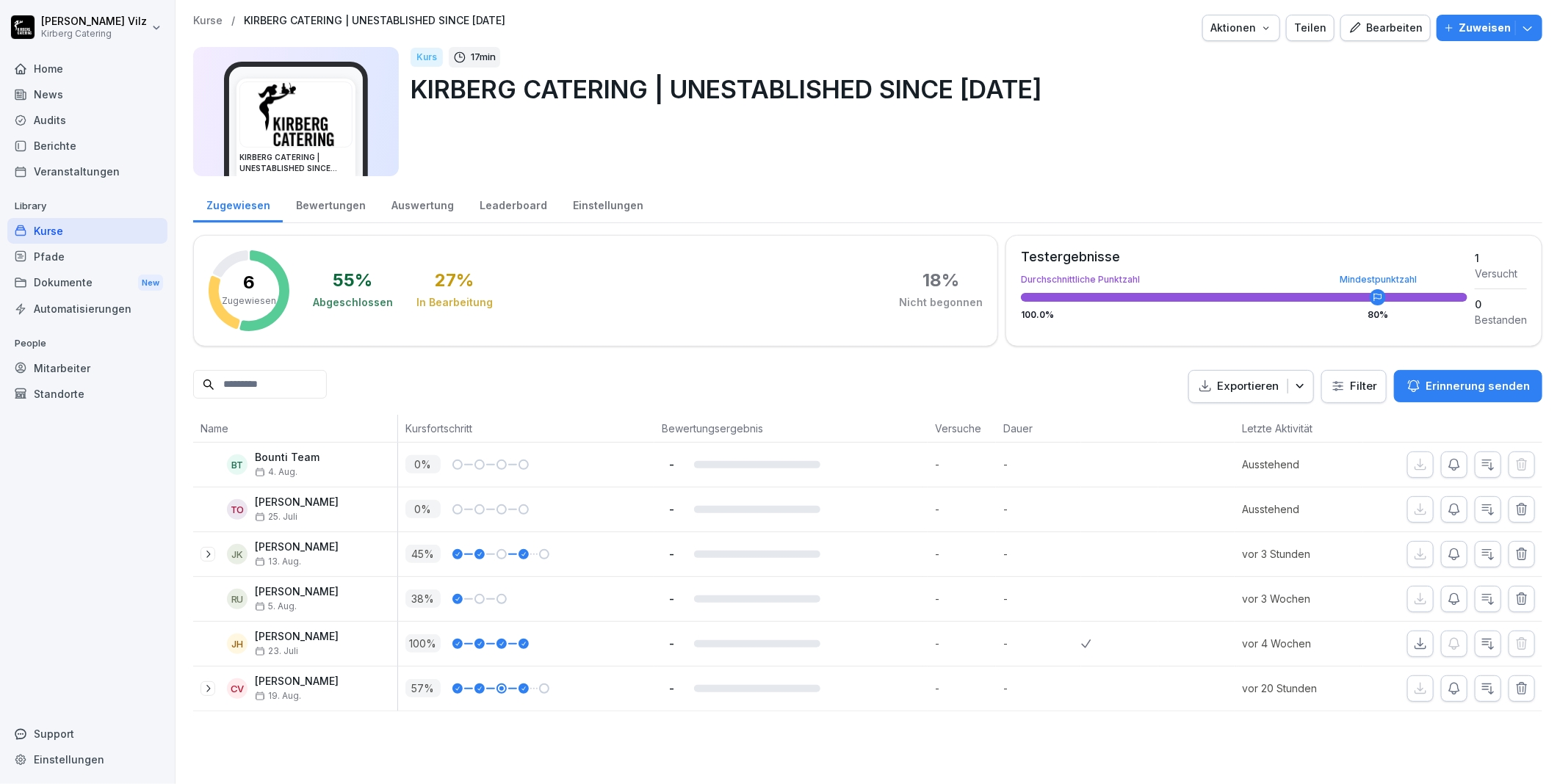
click at [53, 227] on div "Kurse" at bounding box center [87, 230] width 160 height 25
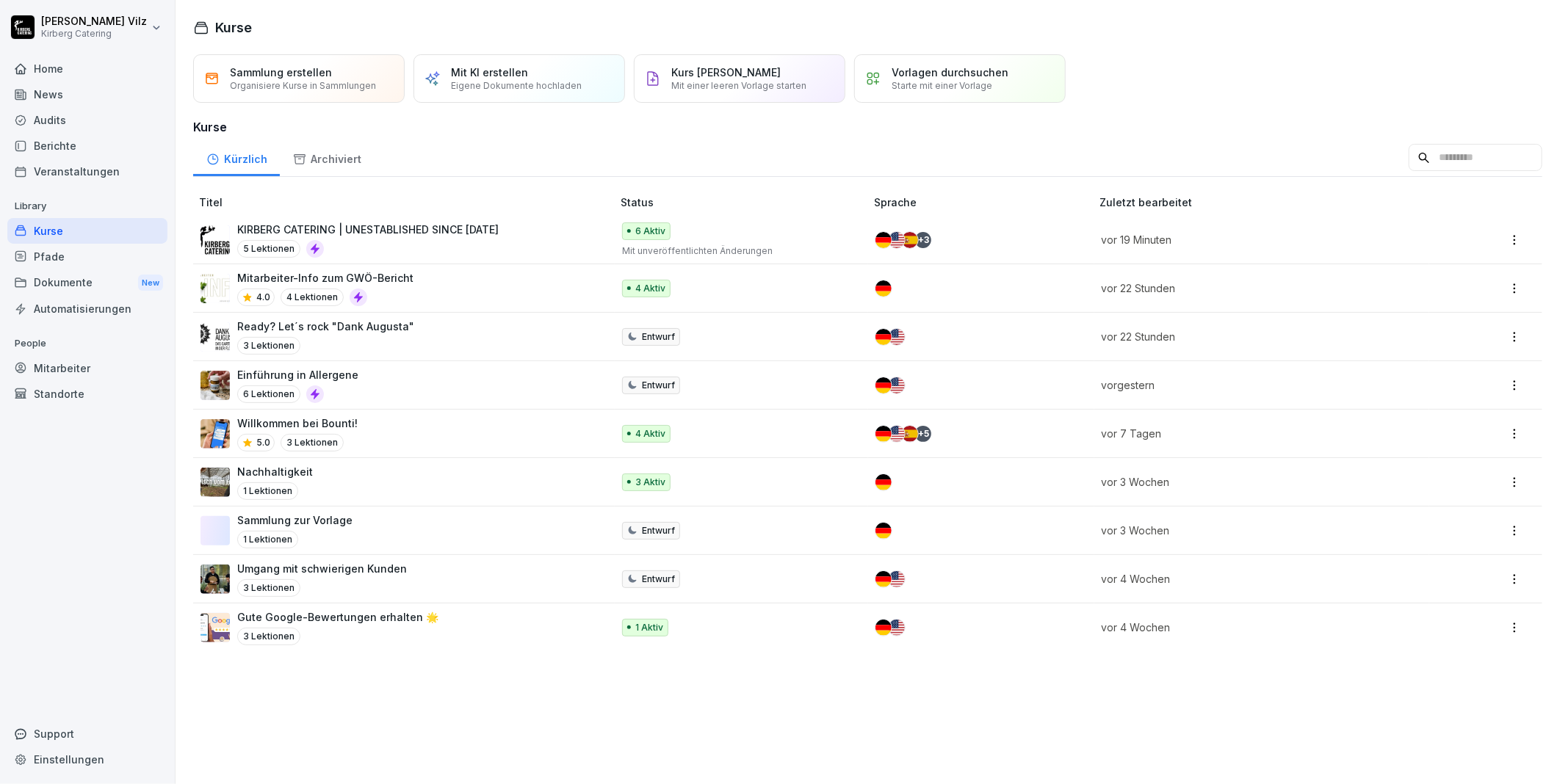
click at [400, 426] on div "Willkommen bei Bounti! 5.0 3 Lektionen" at bounding box center [398, 433] width 396 height 36
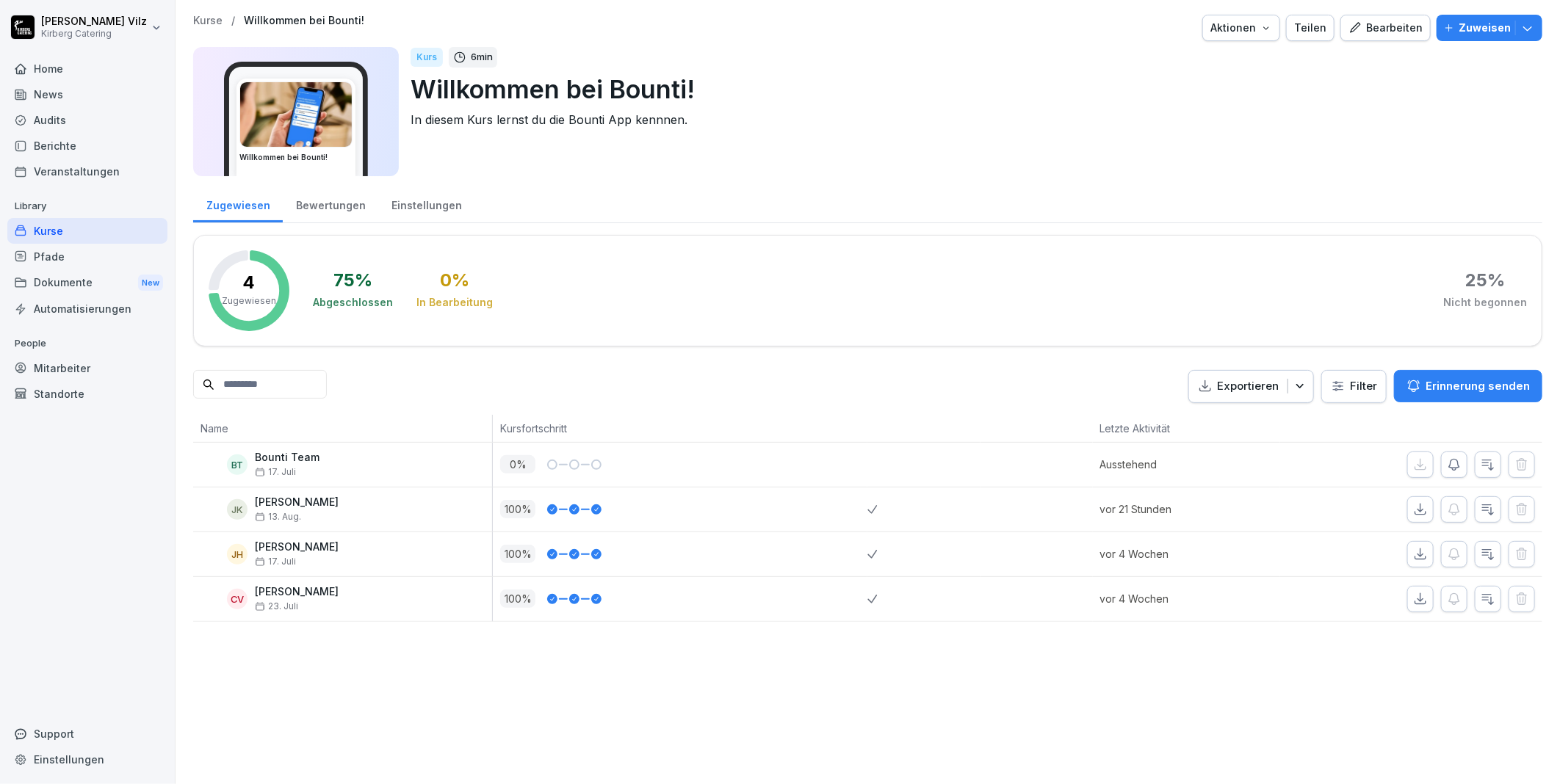
click at [1520, 25] on icon "button" at bounding box center [1527, 28] width 15 height 15
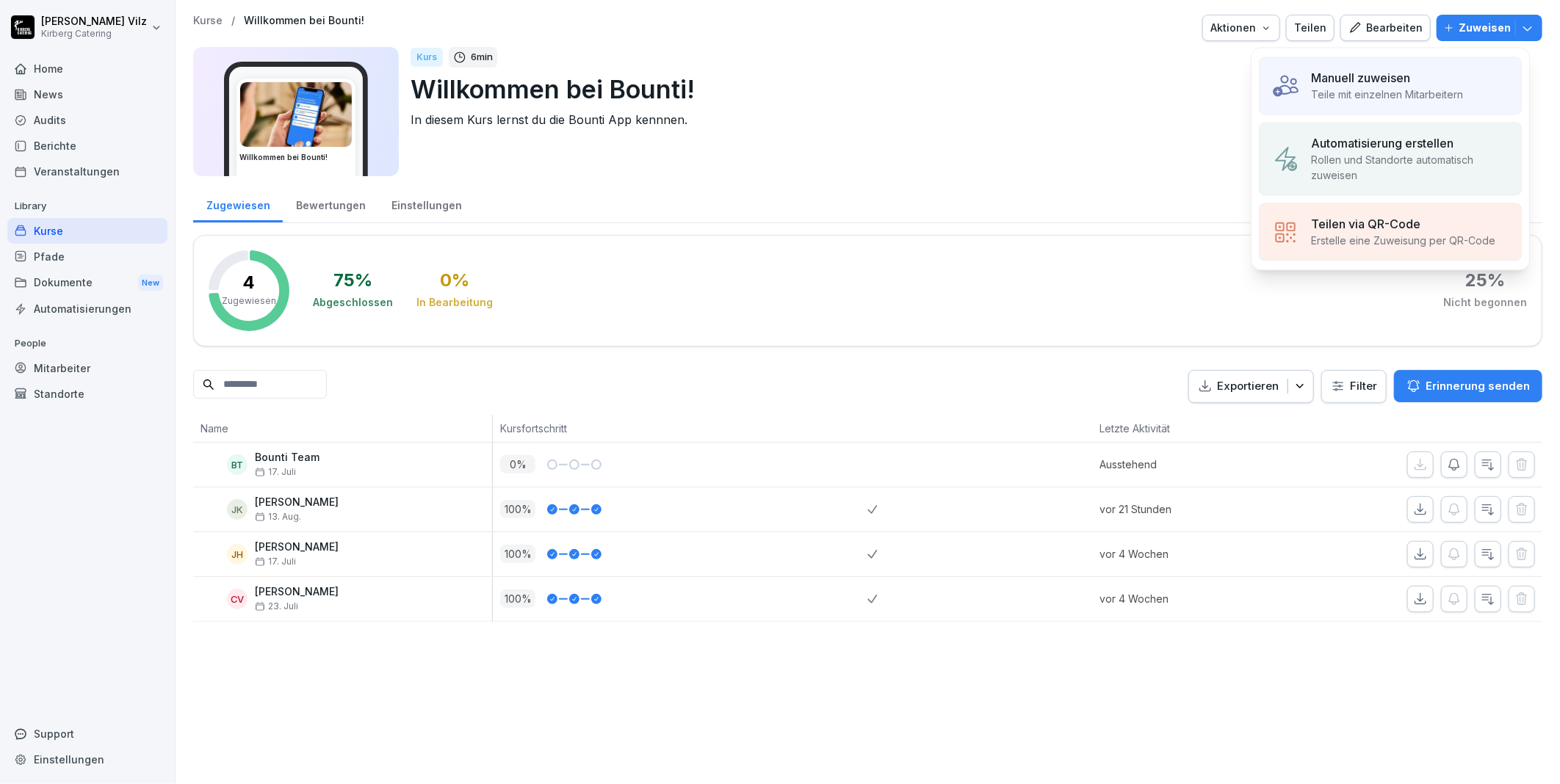
click at [1346, 231] on p "Teilen via QR-Code" at bounding box center [1365, 224] width 109 height 17
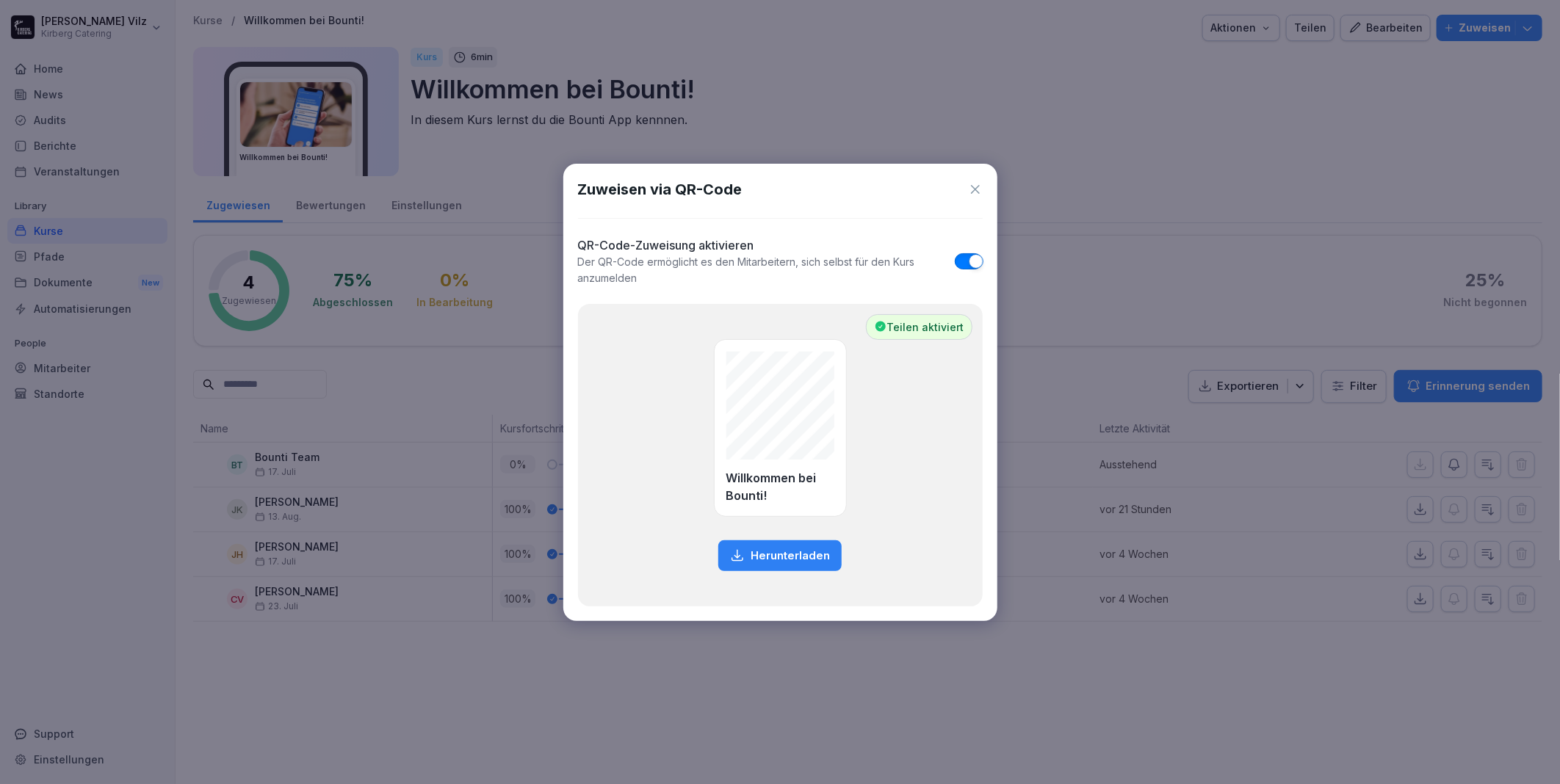
click at [774, 547] on p "Herunterladen" at bounding box center [790, 555] width 80 height 16
click at [975, 190] on icon at bounding box center [975, 190] width 9 height 9
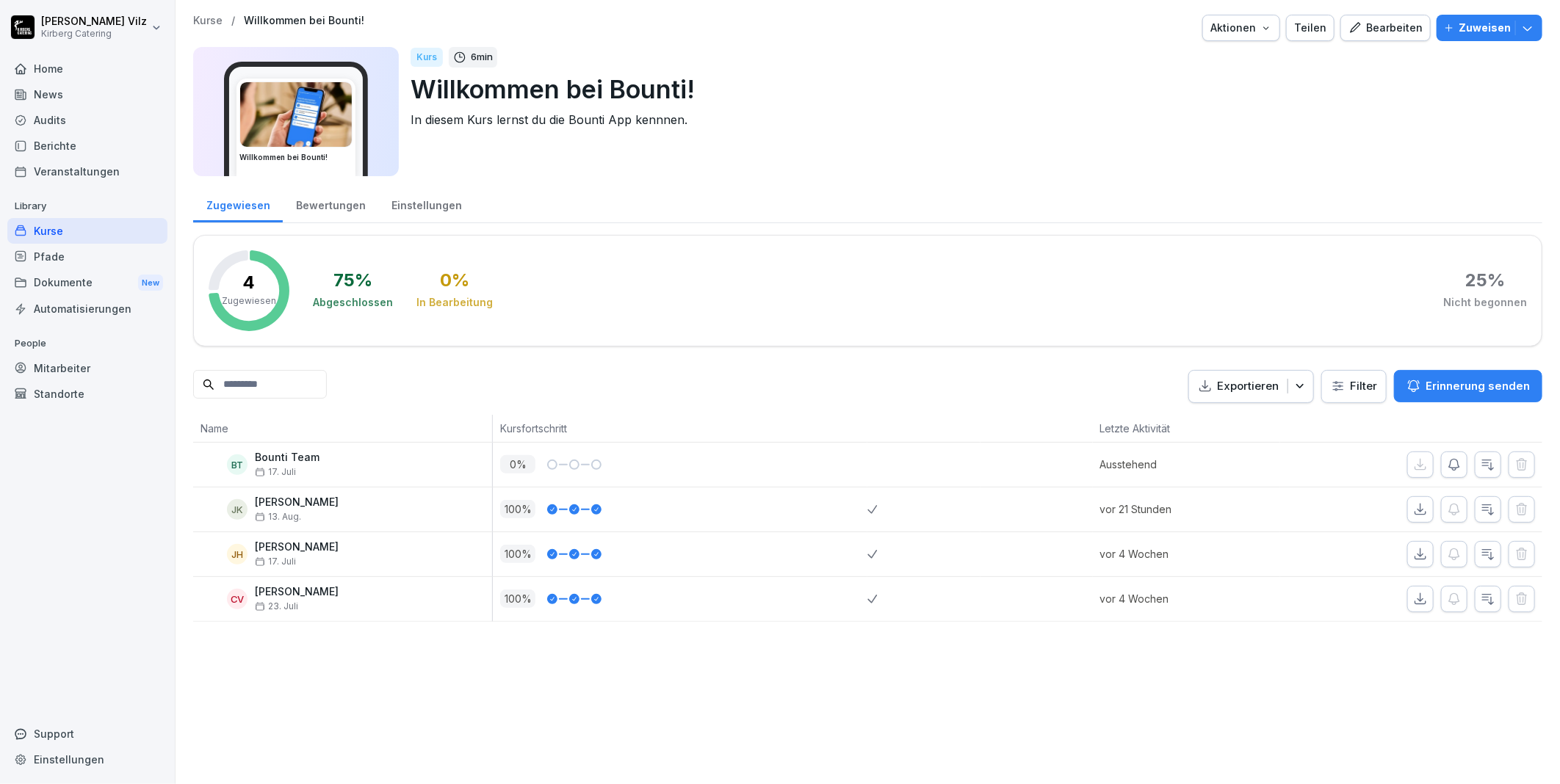
click at [61, 233] on div "Kurse" at bounding box center [87, 230] width 160 height 25
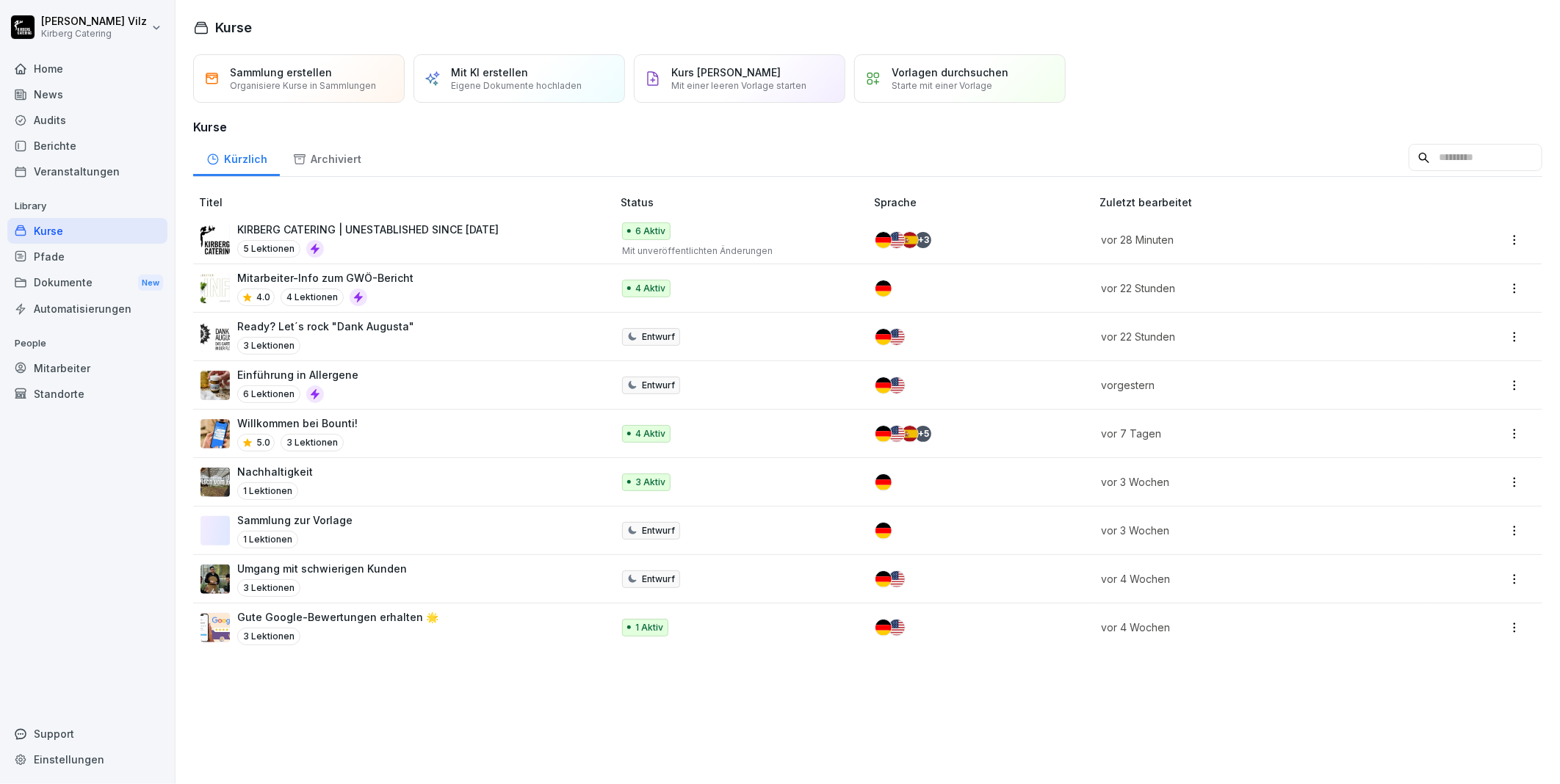
click at [438, 287] on div "Mitarbeiter-Info zum GWÖ-Bericht 4.0 4 Lektionen" at bounding box center [398, 288] width 396 height 36
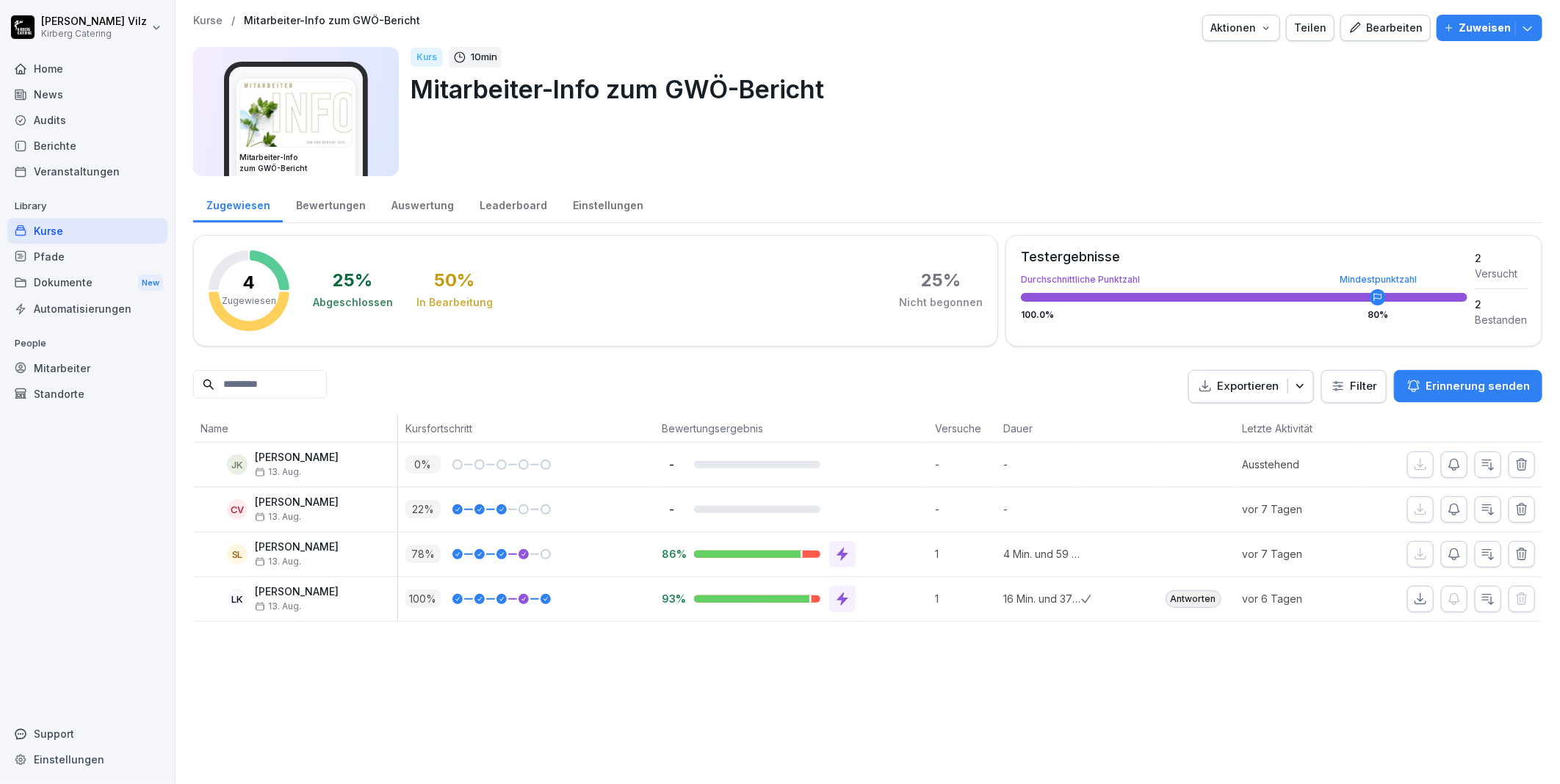
click at [44, 229] on div "Kurse" at bounding box center [87, 230] width 160 height 25
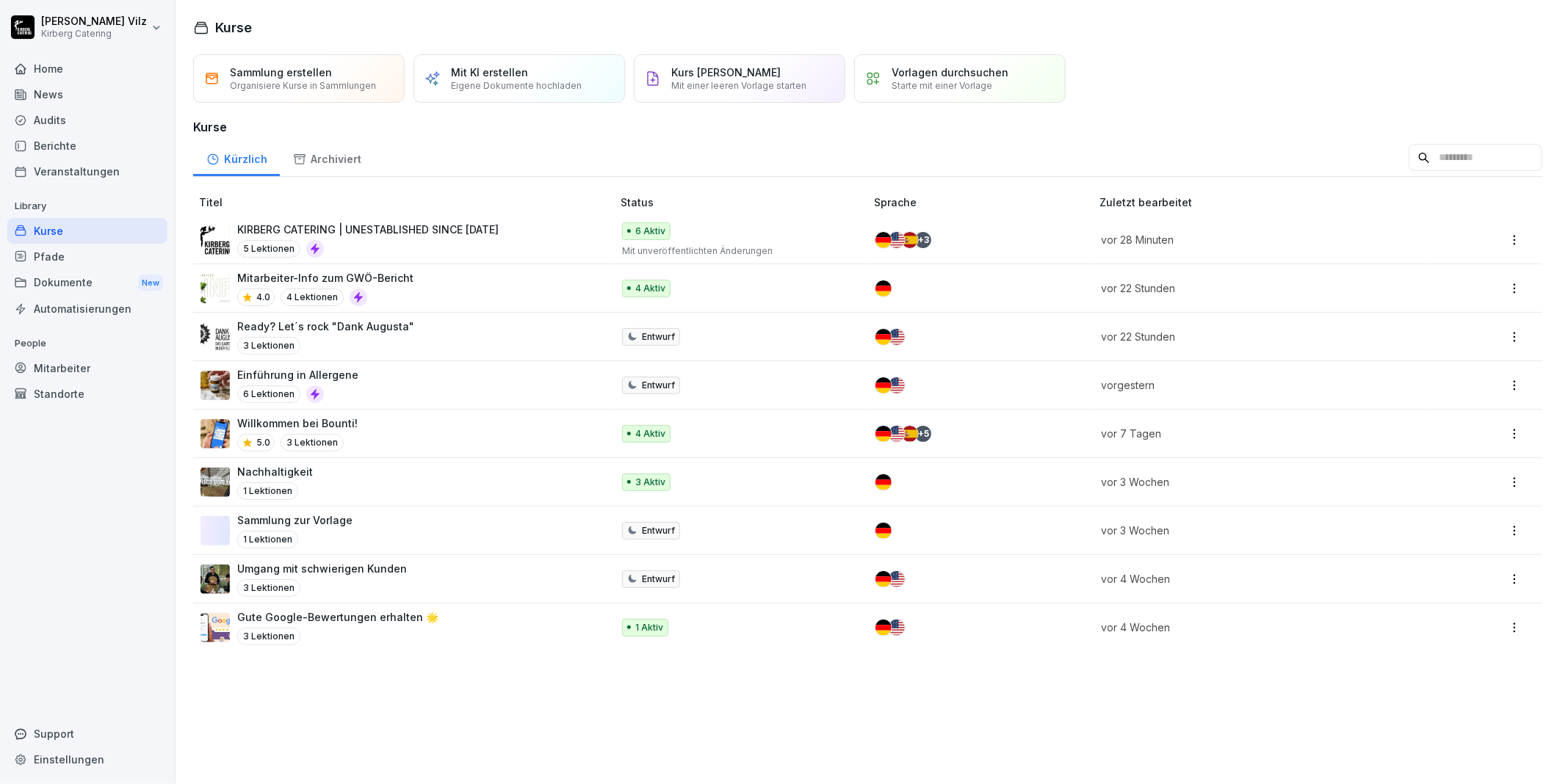
click at [426, 281] on div "Mitarbeiter-Info zum GWÖ-Bericht 4.0 4 Lektionen" at bounding box center [398, 288] width 396 height 36
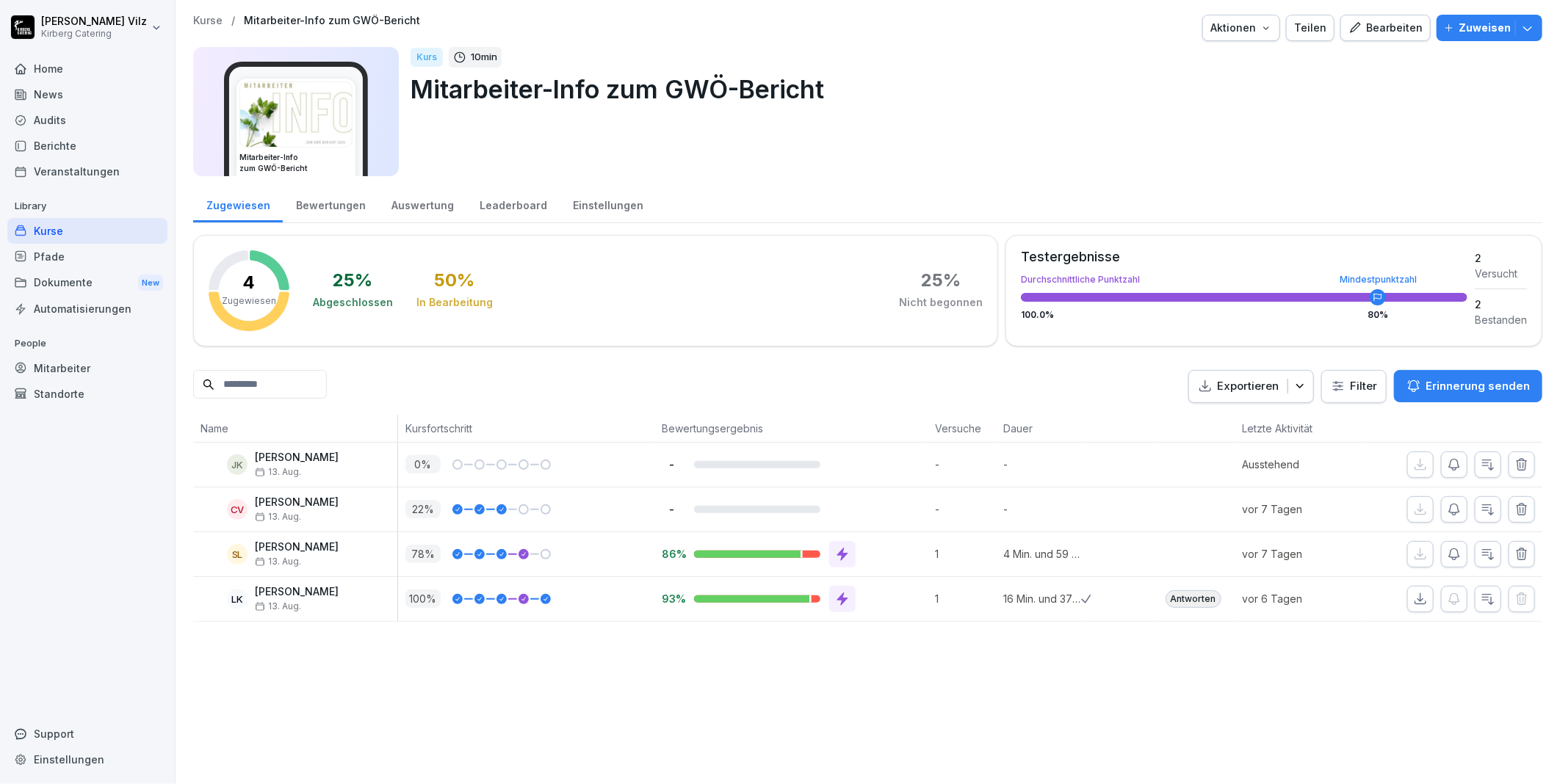
click at [313, 200] on div "Bewertungen" at bounding box center [330, 204] width 95 height 38
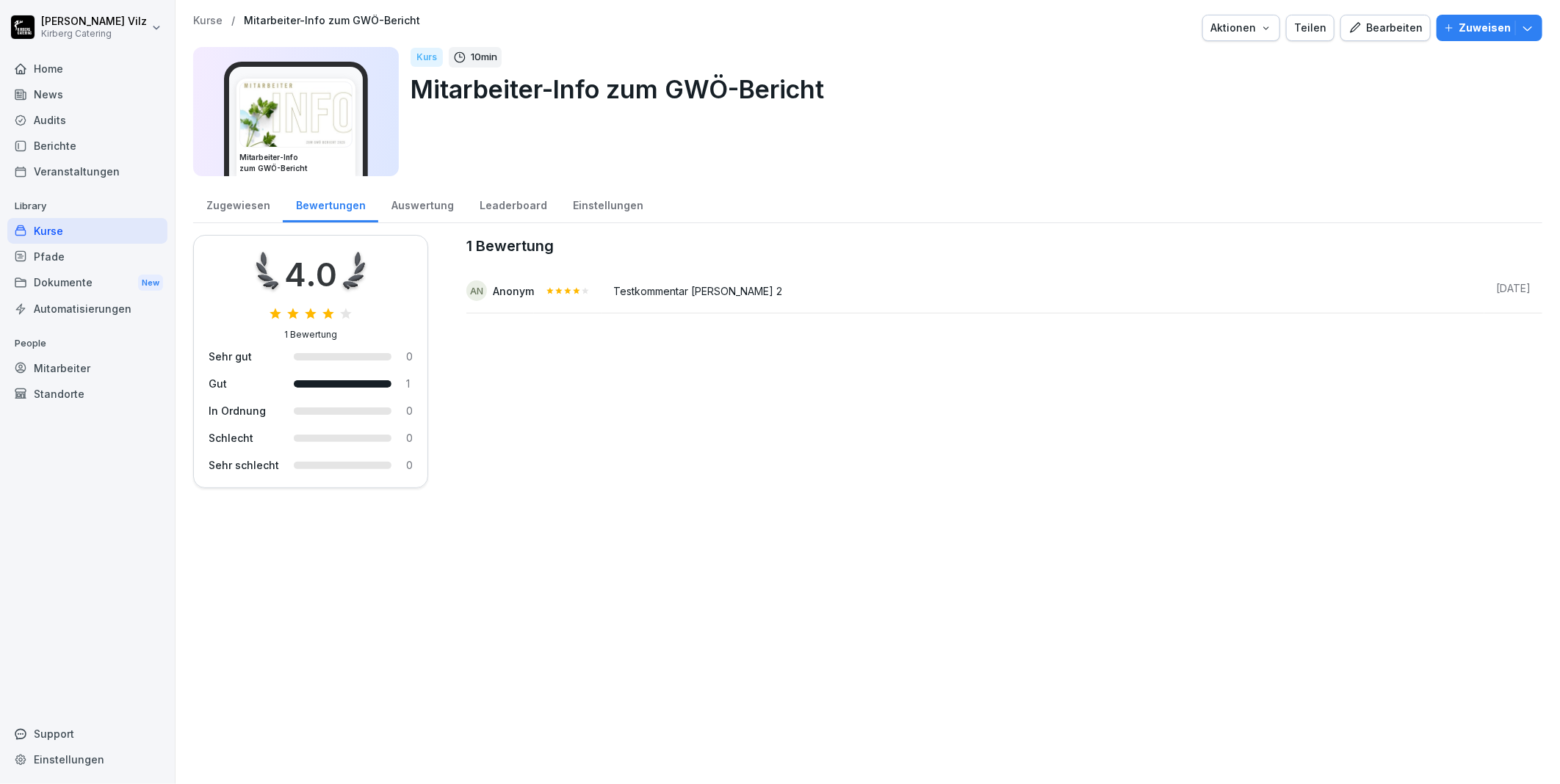
click at [247, 200] on div "Zugewiesen" at bounding box center [238, 204] width 89 height 38
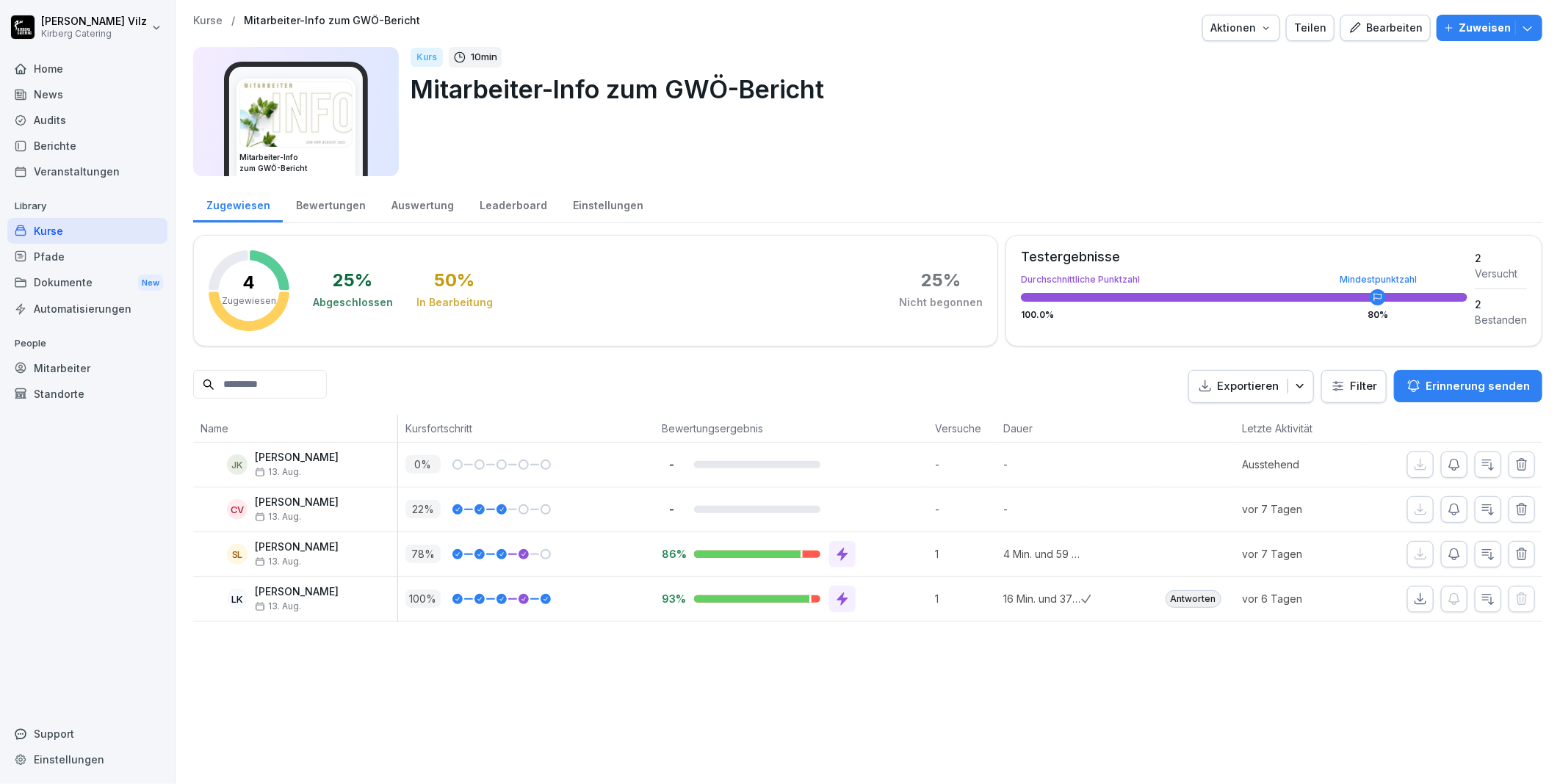
click at [101, 231] on div "Kurse" at bounding box center [87, 230] width 160 height 25
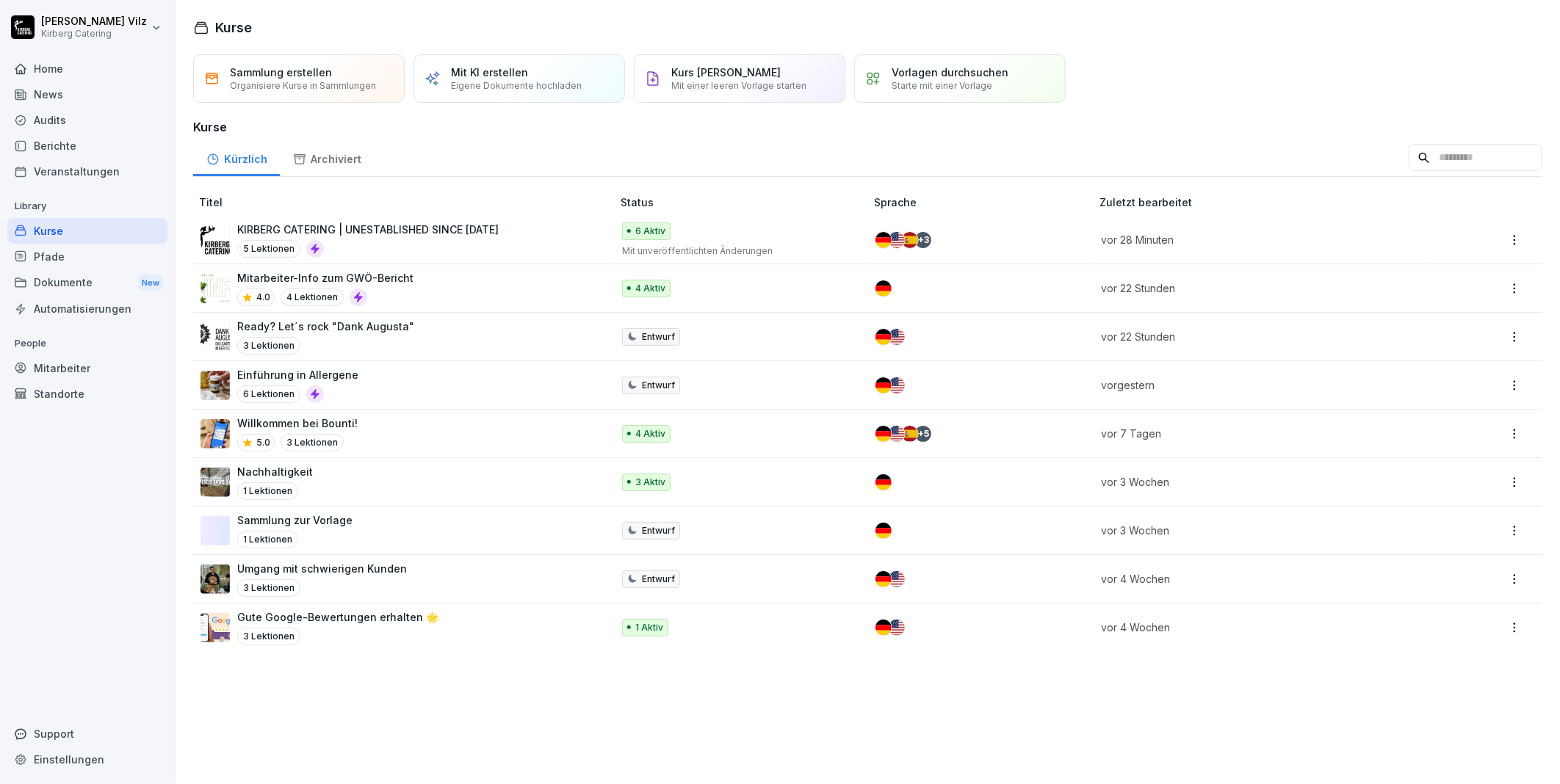
click at [416, 465] on div "Nachhaltigkeit 1 Lektionen" at bounding box center [398, 482] width 396 height 36
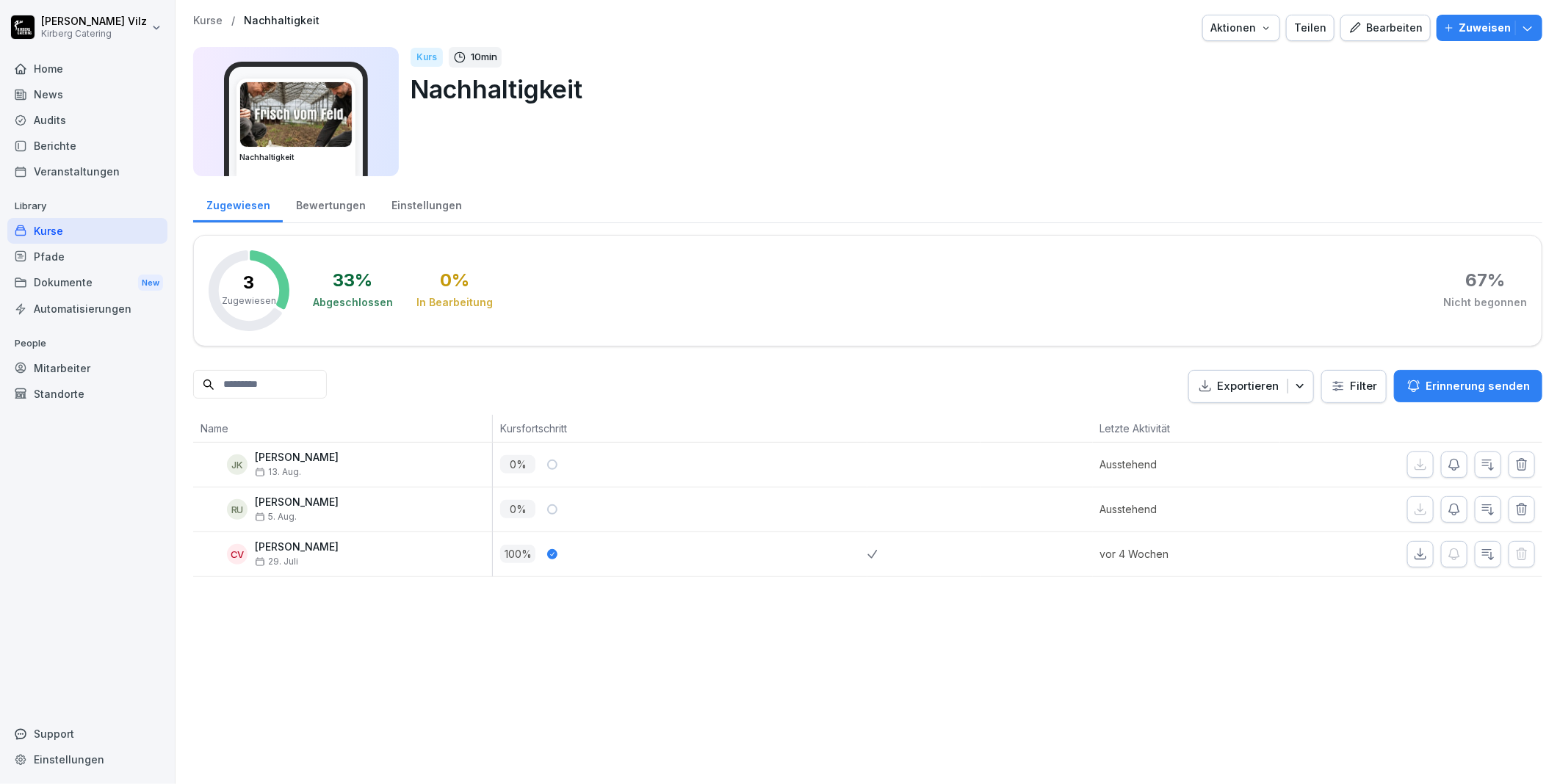
click at [64, 228] on div "Kurse" at bounding box center [87, 230] width 160 height 25
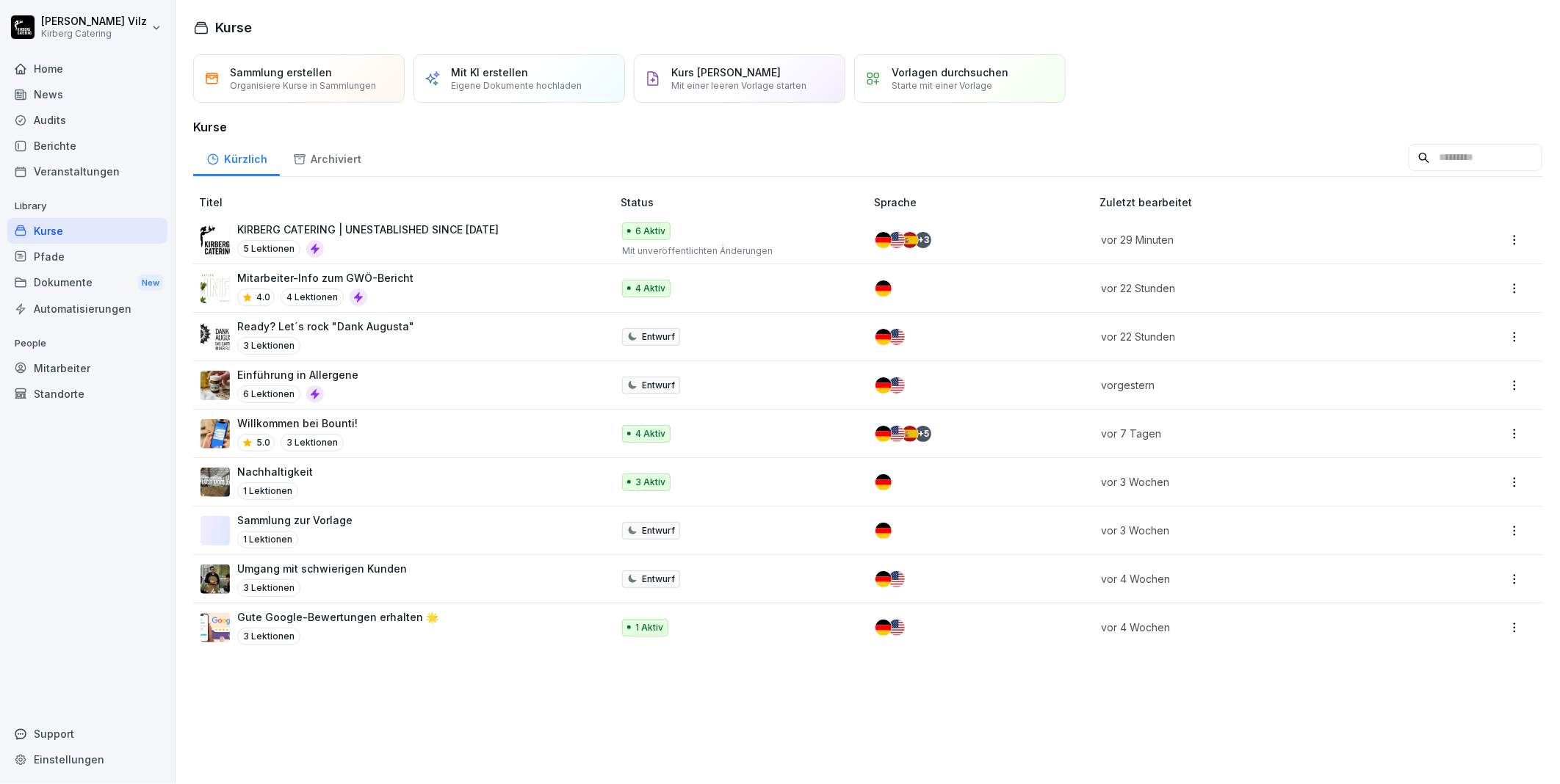
click at [461, 291] on div "Mitarbeiter-Info zum GWÖ-Bericht 4.0 4 Lektionen" at bounding box center [398, 288] width 396 height 36
click at [454, 283] on div "Mitarbeiter-Info zum GWÖ-Bericht 4.0 4 Lektionen" at bounding box center [398, 288] width 396 height 36
click at [387, 232] on p "KIRBERG CATERING | UNESTABLISHED SINCE [DATE]" at bounding box center [367, 230] width 261 height 16
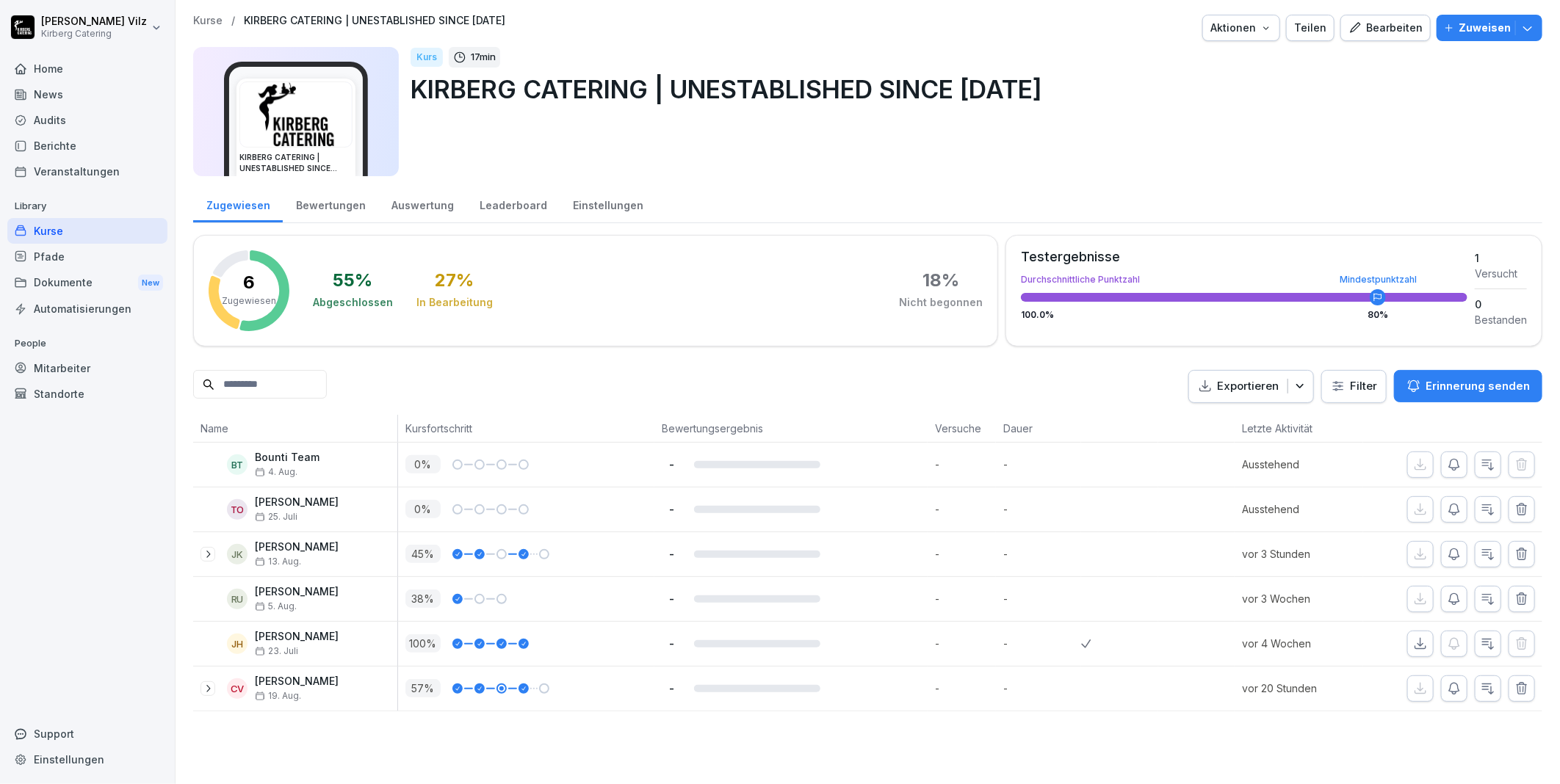
click at [208, 557] on icon at bounding box center [207, 553] width 11 height 11
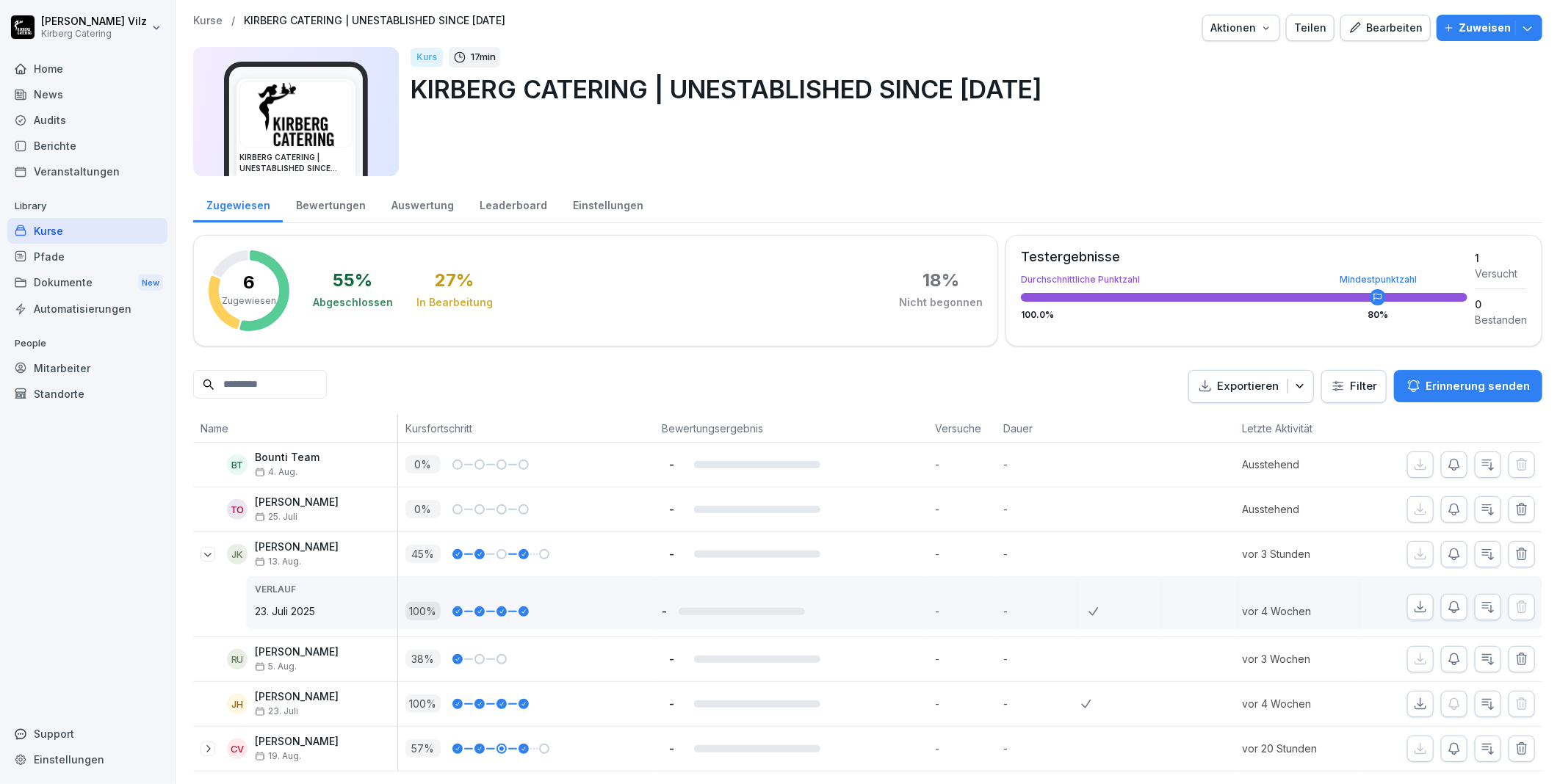
click at [208, 552] on icon at bounding box center [207, 553] width 11 height 11
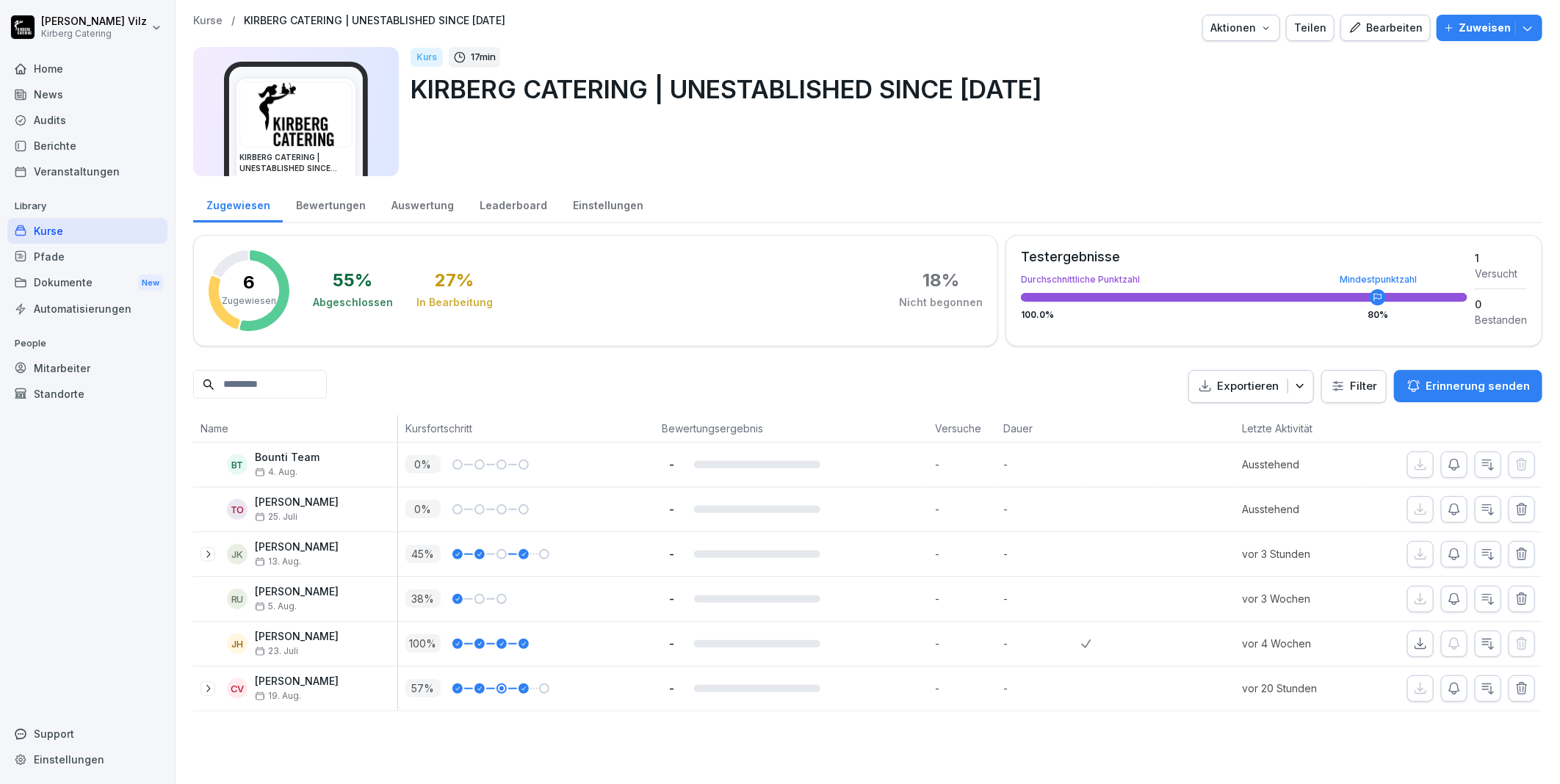
click at [204, 690] on icon at bounding box center [207, 688] width 11 height 11
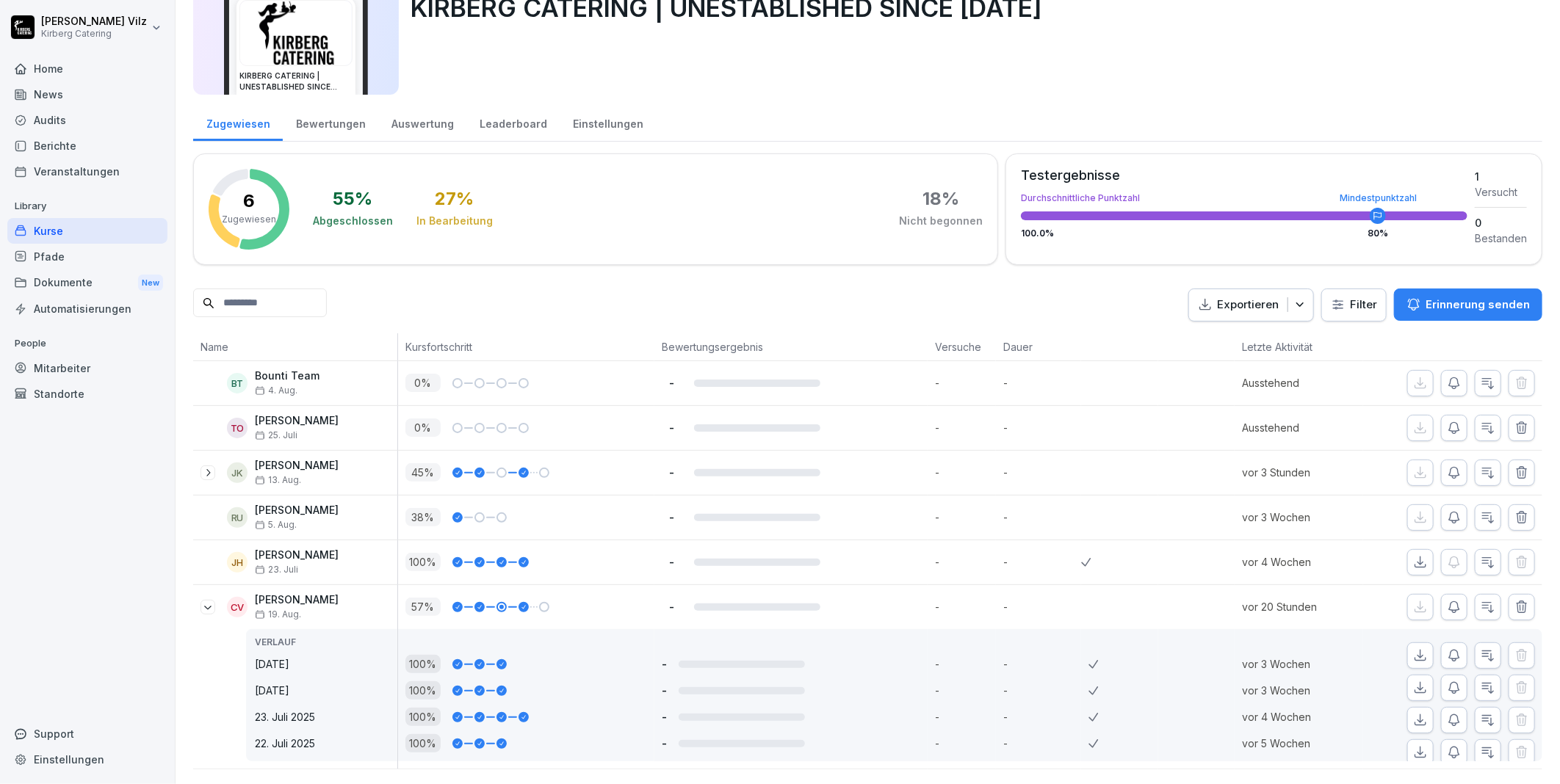
scroll to position [105, 0]
click at [202, 601] on icon at bounding box center [207, 607] width 11 height 11
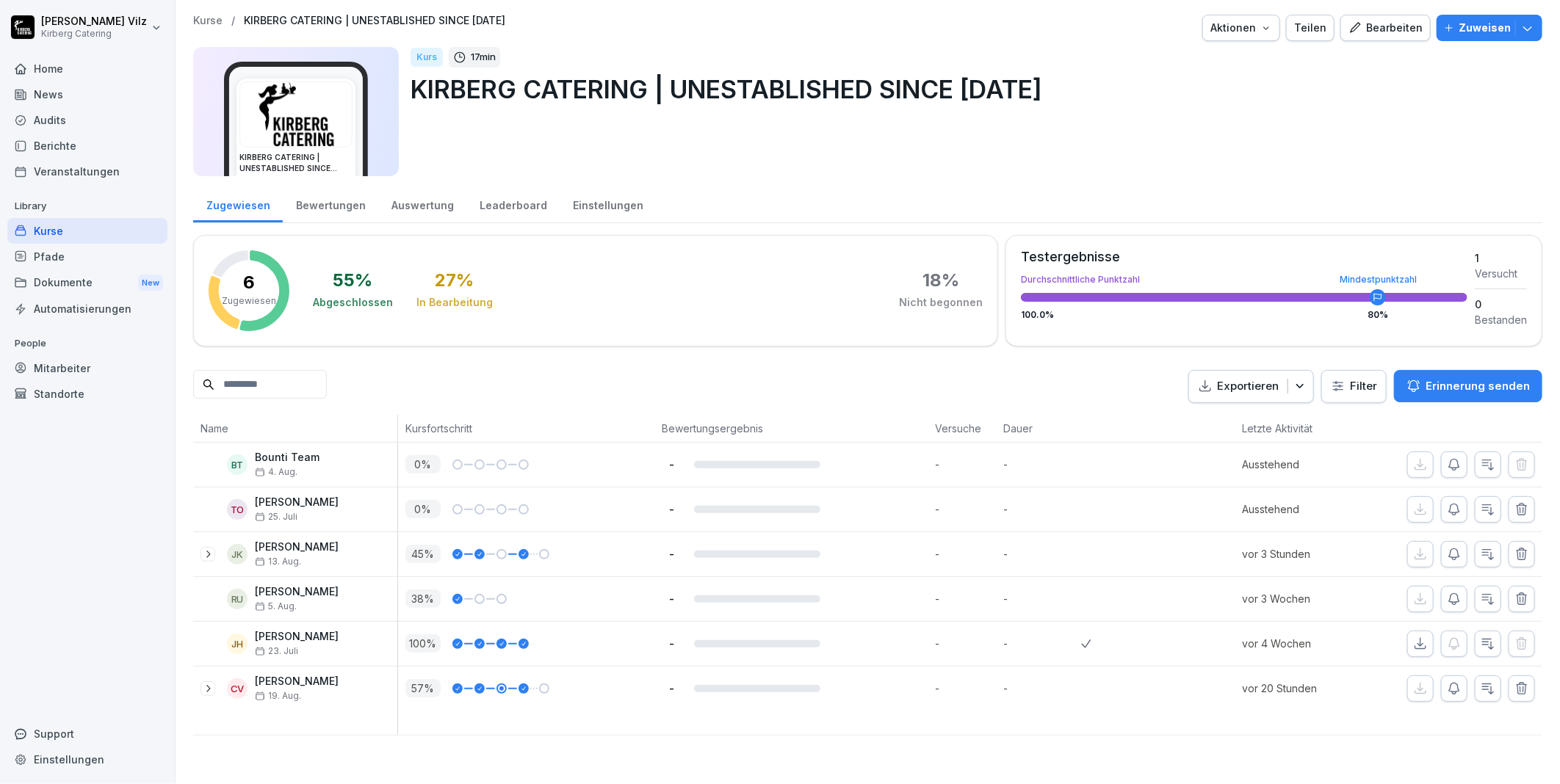
scroll to position [0, 0]
